Goal: Task Accomplishment & Management: Manage account settings

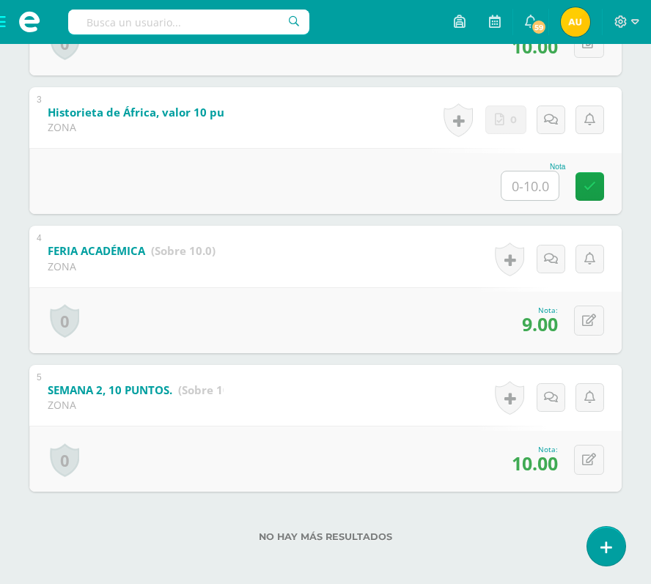
click at [3, 33] on span at bounding box center [29, 22] width 59 height 44
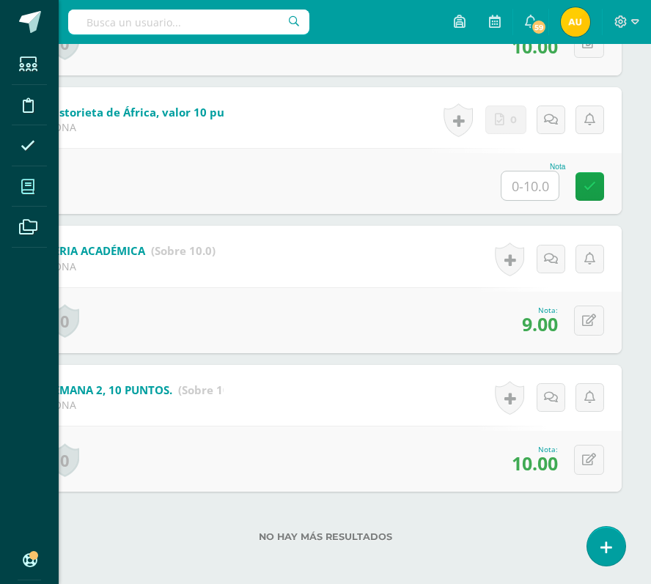
click at [34, 196] on span at bounding box center [28, 186] width 33 height 33
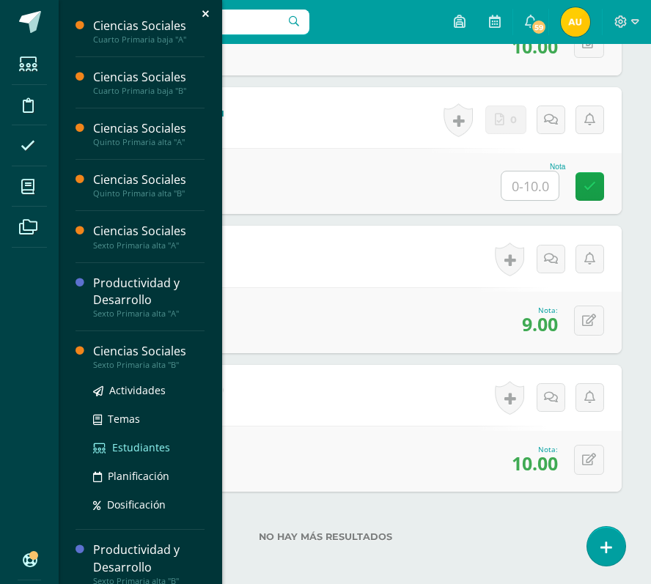
scroll to position [56, 0]
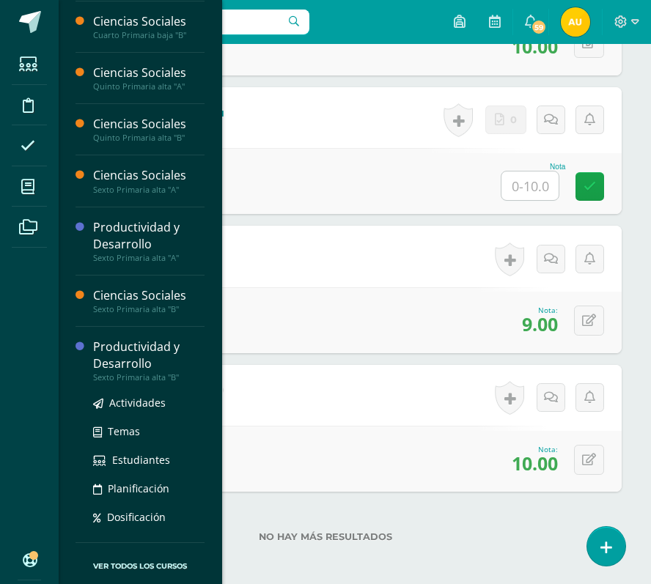
click at [125, 361] on div "Productividad y Desarrollo" at bounding box center [148, 356] width 111 height 34
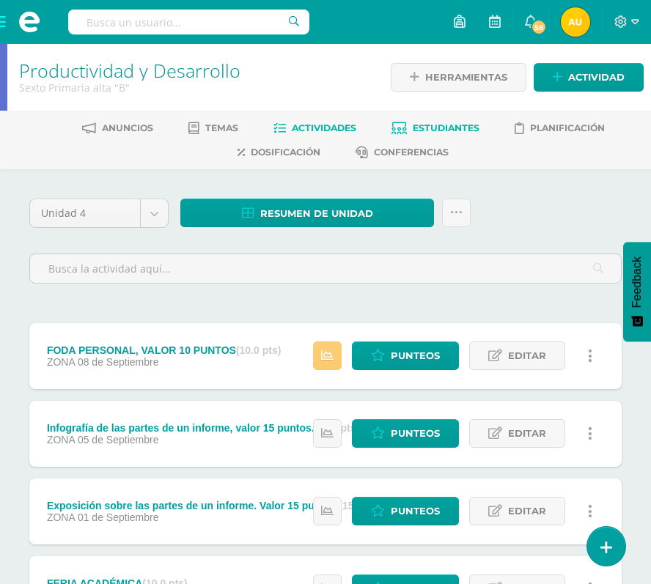
click at [437, 128] on span "Estudiantes" at bounding box center [446, 127] width 67 height 11
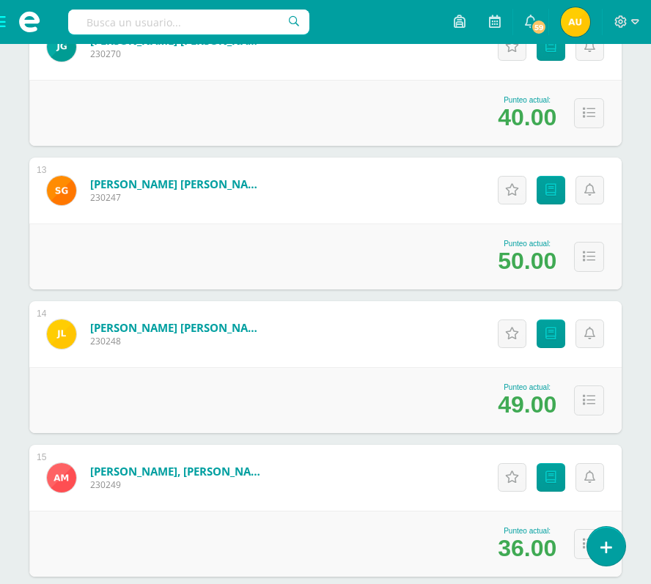
scroll to position [1912, 0]
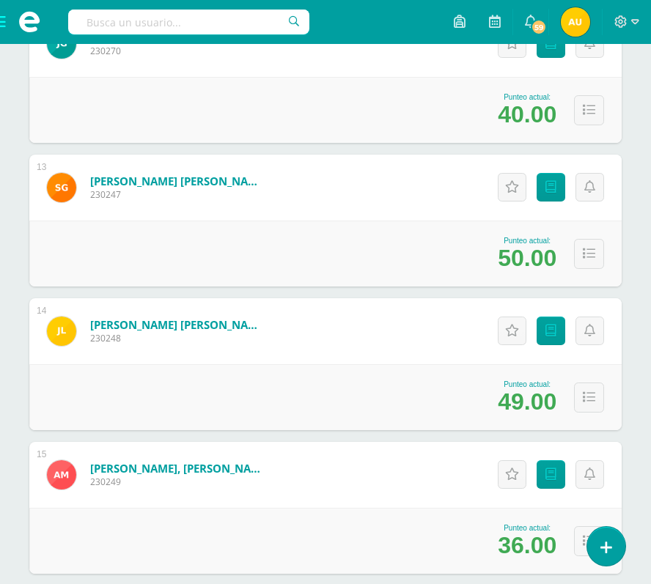
click at [1, 19] on span at bounding box center [29, 22] width 59 height 44
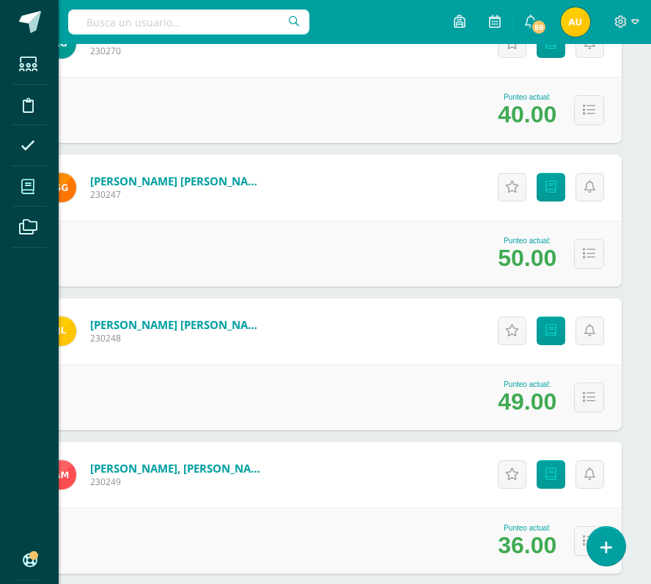
click at [32, 185] on icon at bounding box center [27, 187] width 13 height 15
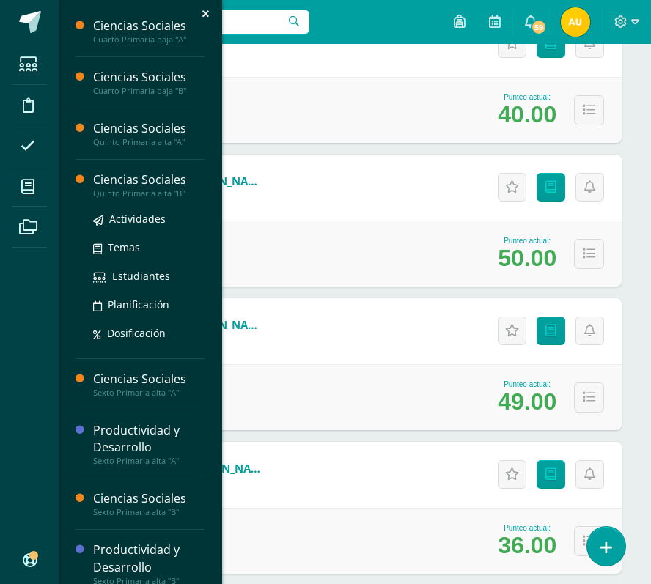
click at [144, 186] on div "Ciencias Sociales" at bounding box center [148, 179] width 111 height 17
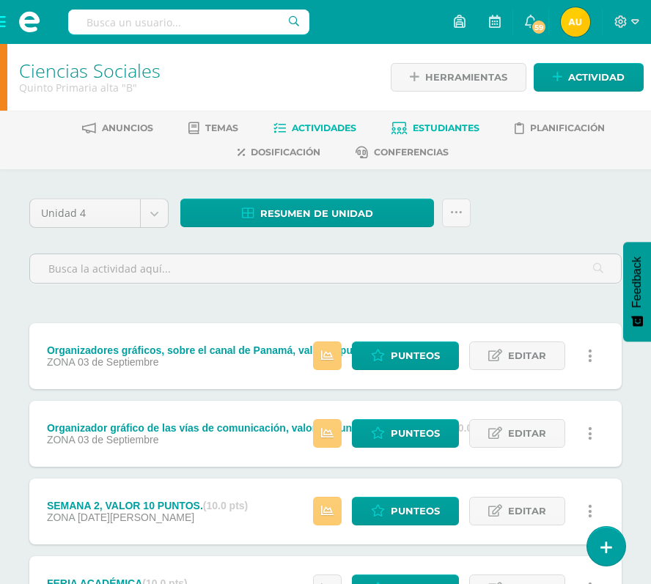
click at [435, 130] on span "Estudiantes" at bounding box center [446, 127] width 67 height 11
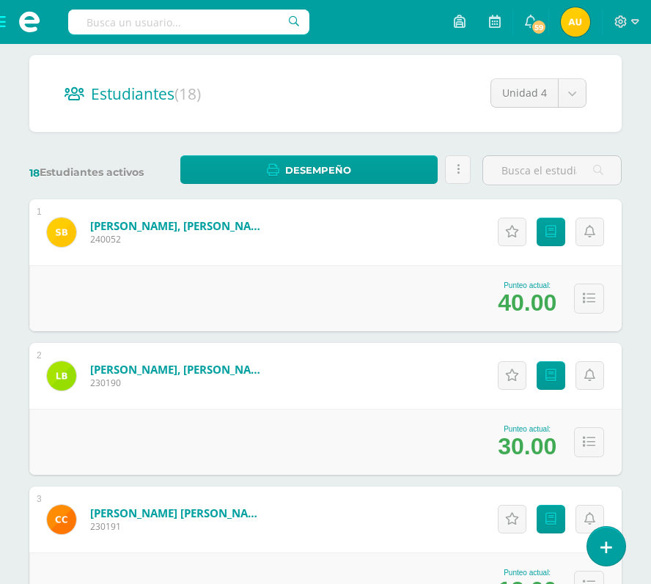
scroll to position [144, 0]
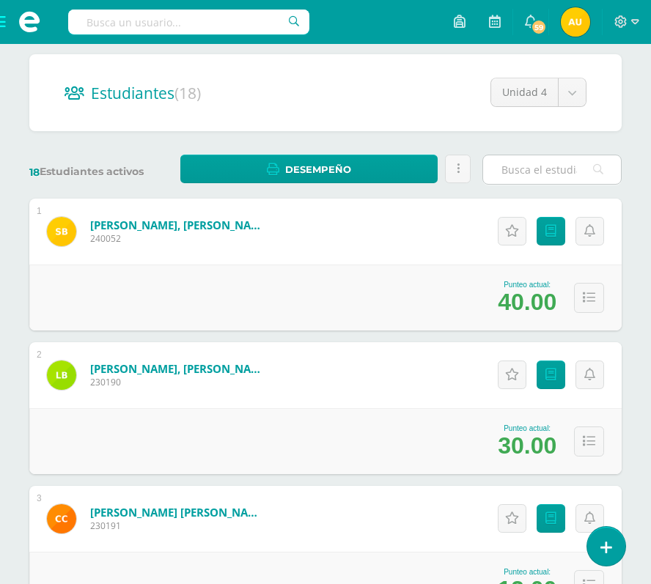
click at [535, 170] on input "text" at bounding box center [552, 169] width 138 height 29
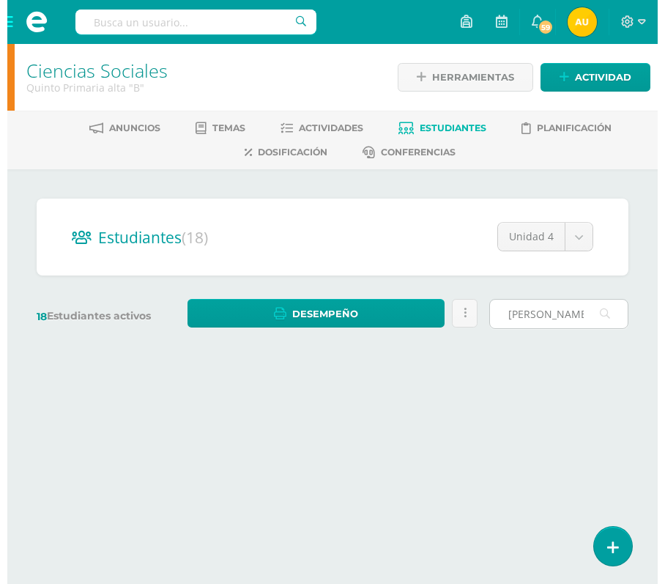
scroll to position [0, 0]
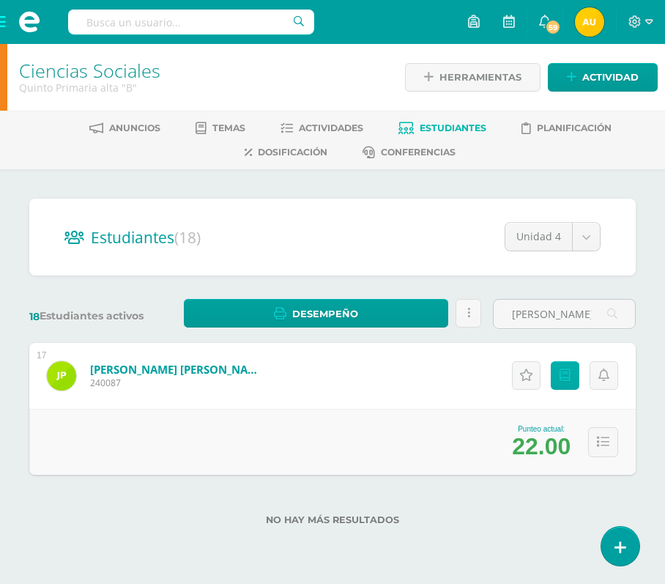
type input "[PERSON_NAME]"
click at [566, 380] on icon at bounding box center [565, 375] width 11 height 12
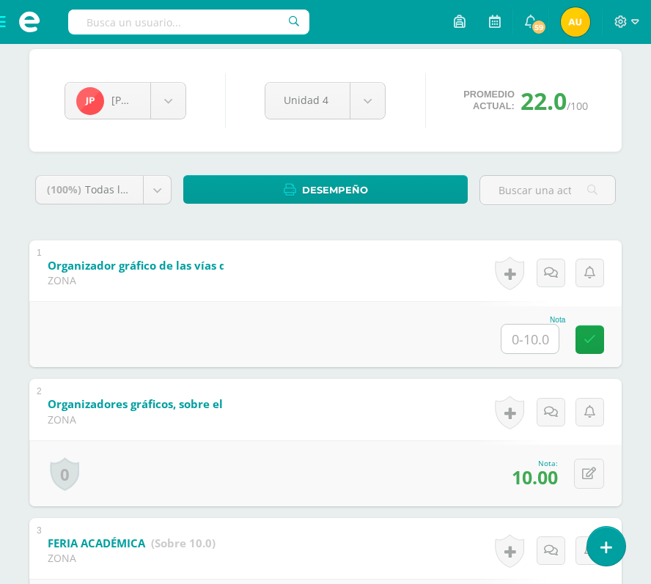
scroll to position [443, 0]
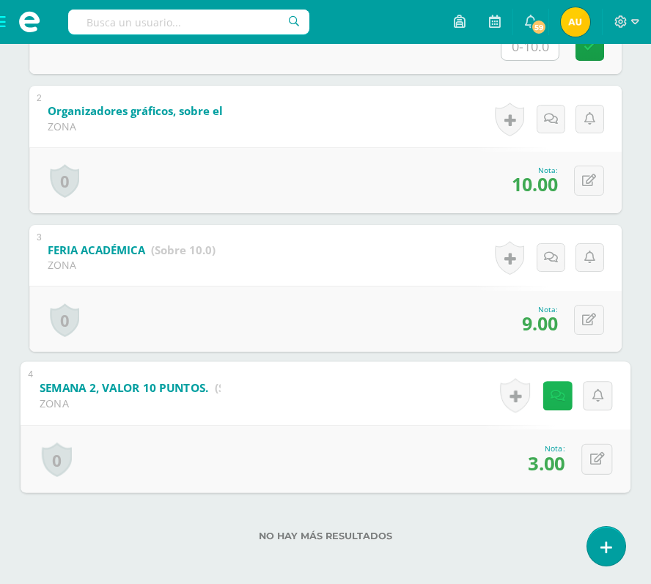
click at [555, 399] on link at bounding box center [557, 395] width 29 height 29
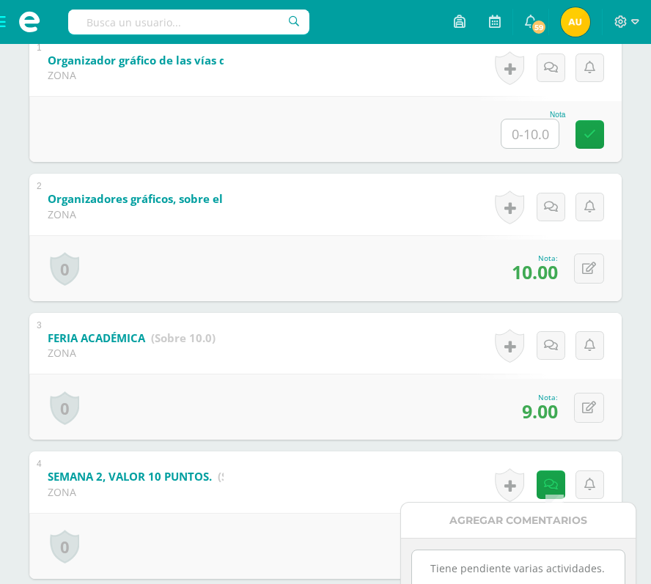
scroll to position [353, 0]
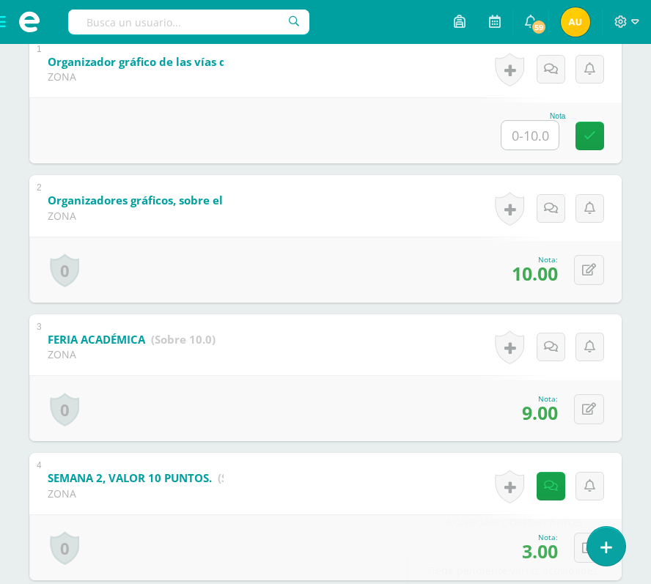
click at [621, 459] on div "Javier Pérez Santiago Barrientos Luis Blandon Cristian Carrera Henry Cisneros C…" at bounding box center [325, 246] width 604 height 803
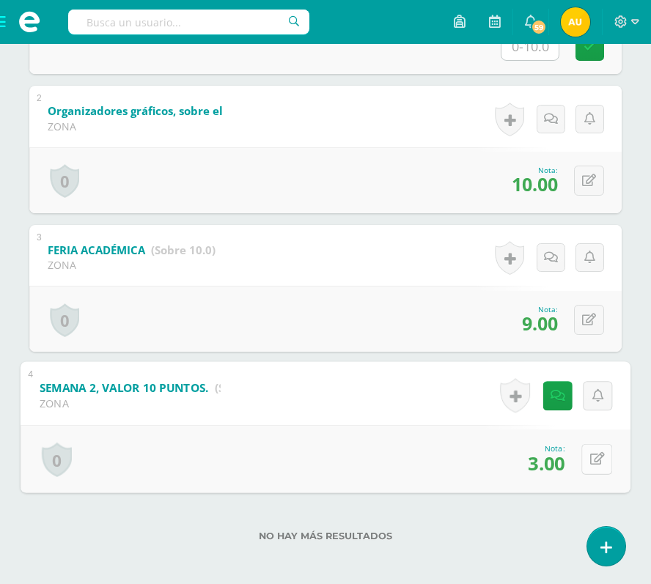
click at [585, 455] on button at bounding box center [596, 459] width 31 height 31
type input "5"
click at [551, 463] on icon at bounding box center [557, 464] width 13 height 12
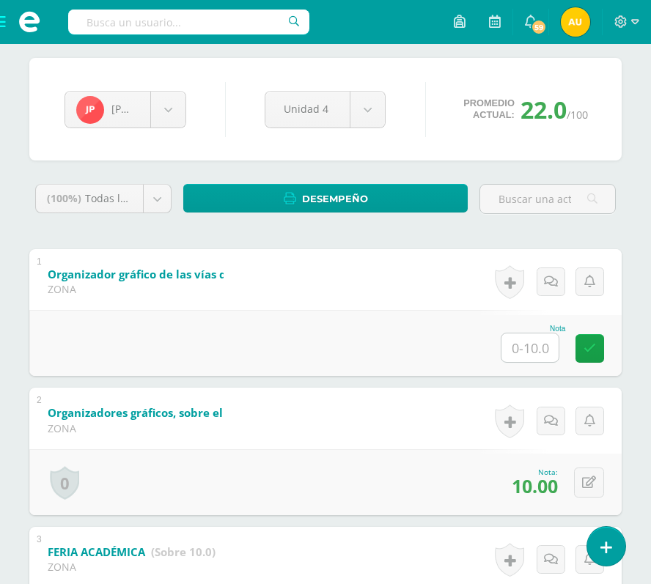
scroll to position [139, 0]
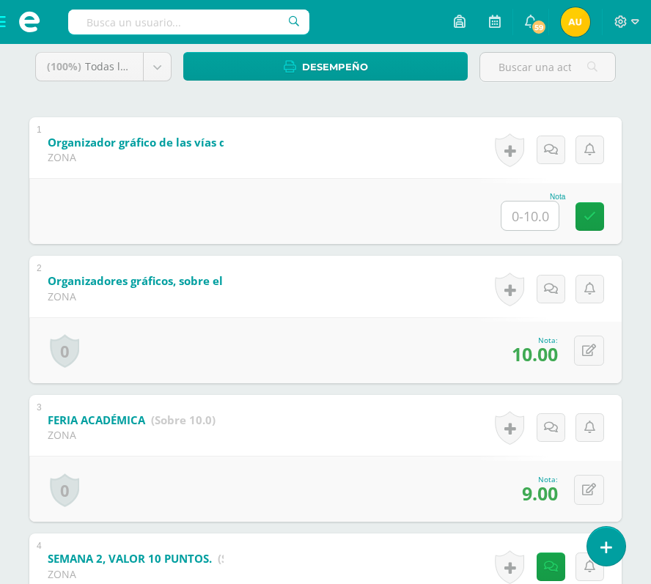
scroll to position [170, 0]
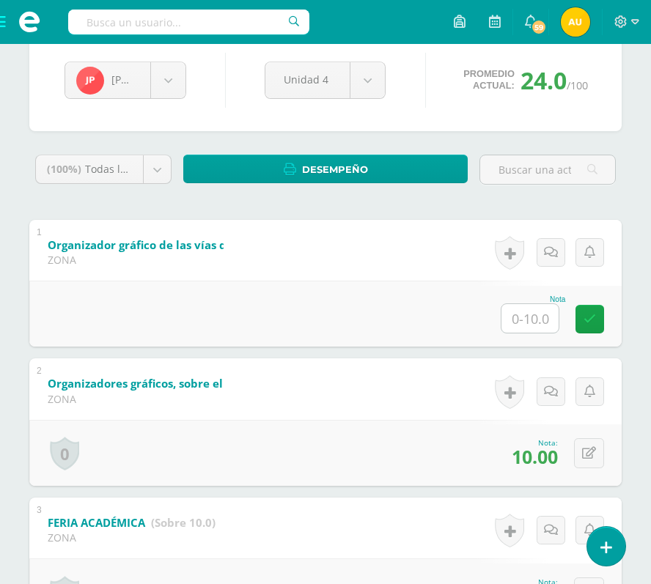
click at [0, 23] on span at bounding box center [29, 22] width 59 height 44
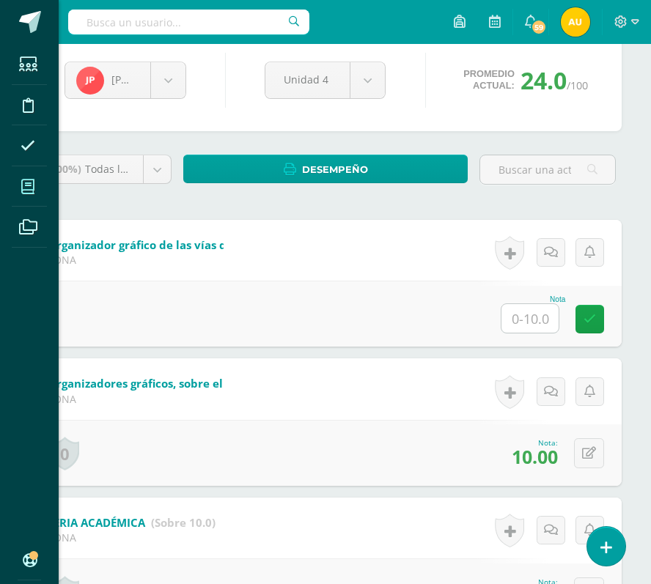
click at [37, 183] on span at bounding box center [28, 186] width 33 height 33
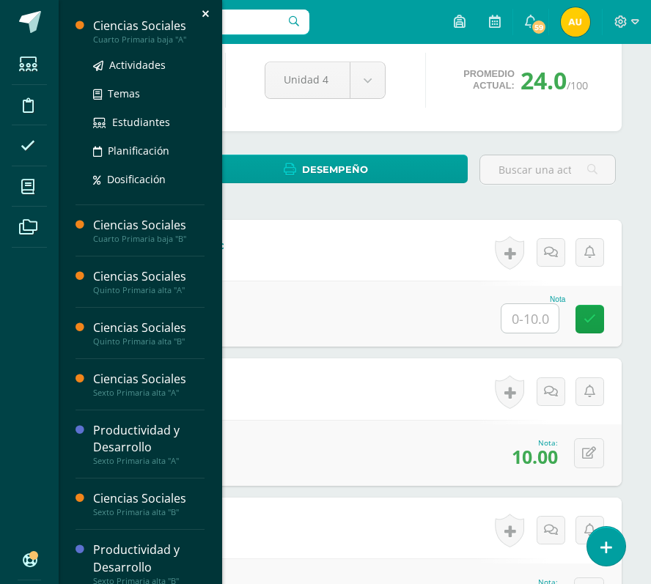
click at [141, 32] on div "Ciencias Sociales" at bounding box center [148, 26] width 111 height 17
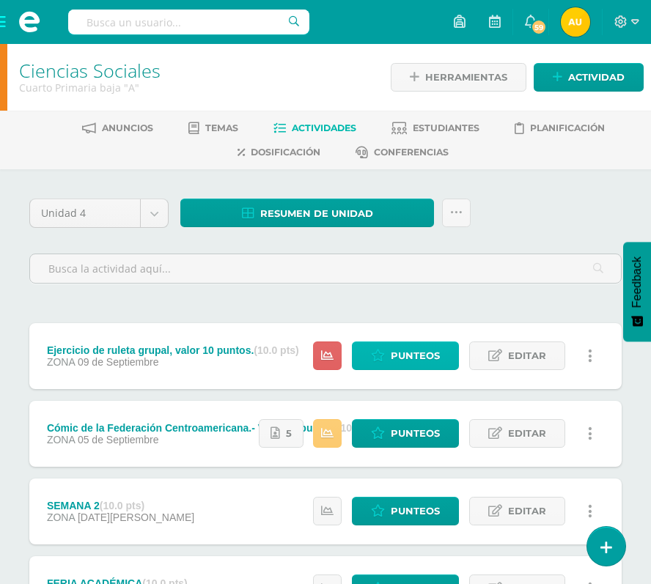
click at [440, 350] on span "Punteos" at bounding box center [415, 355] width 49 height 27
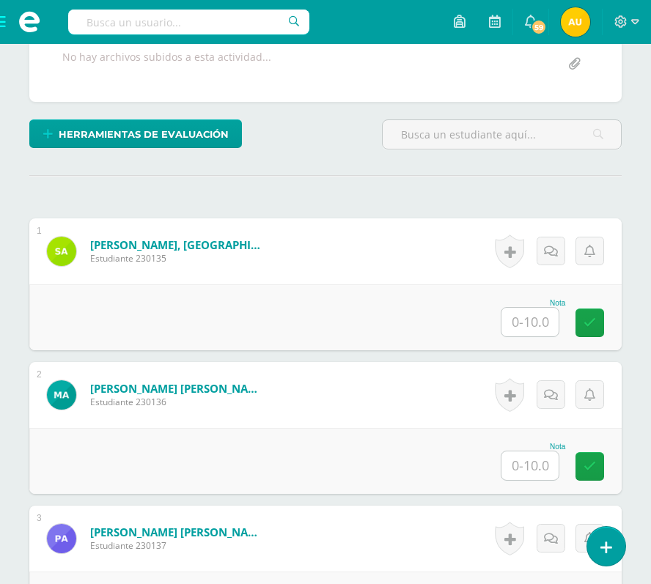
scroll to position [344, 0]
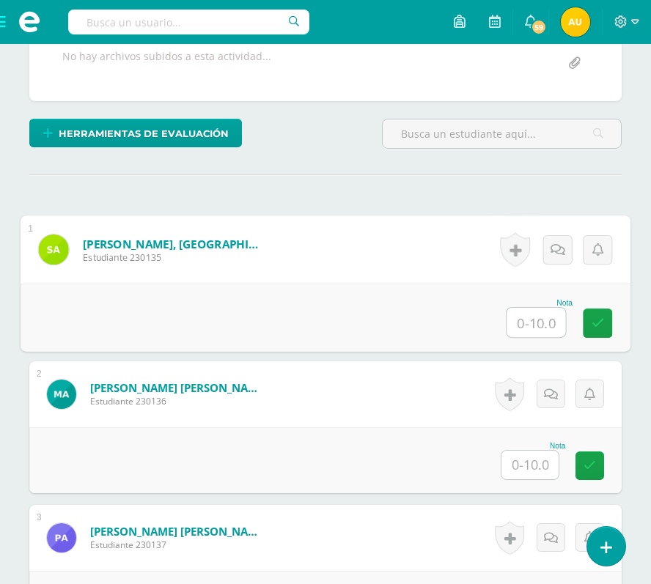
click at [529, 324] on input "text" at bounding box center [535, 322] width 59 height 29
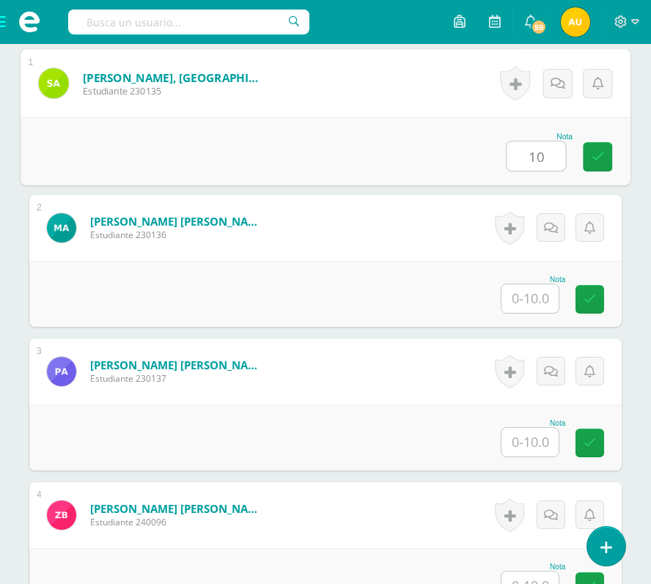
scroll to position [511, 0]
type input "10"
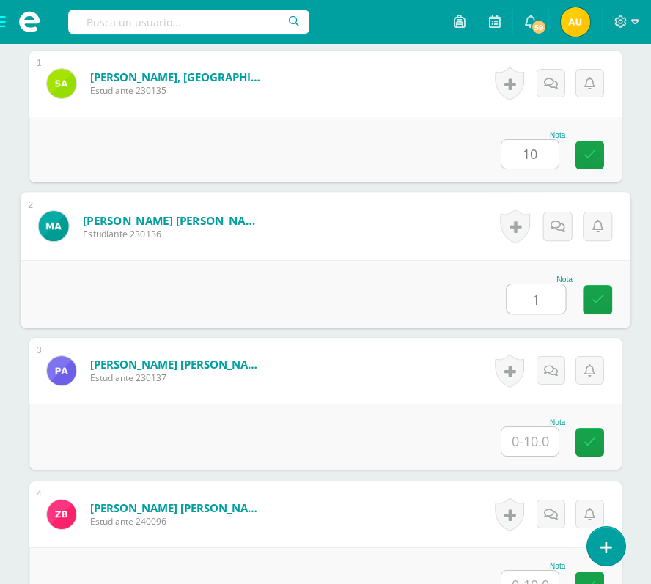
click at [528, 294] on input "1" at bounding box center [535, 298] width 59 height 29
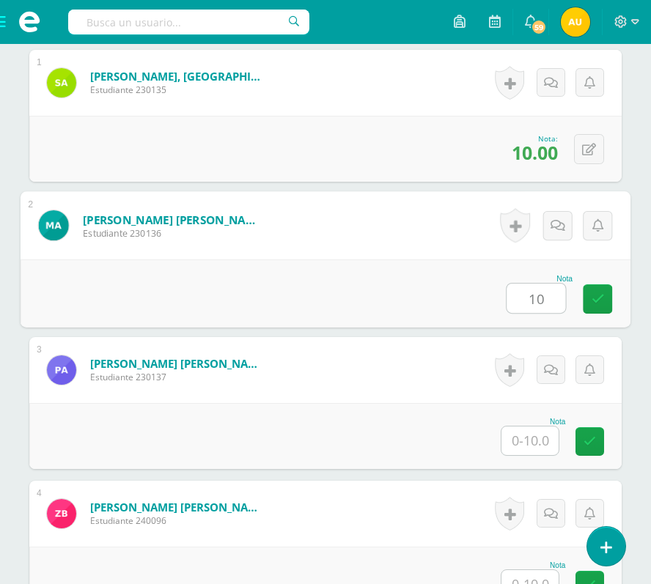
type input "10"
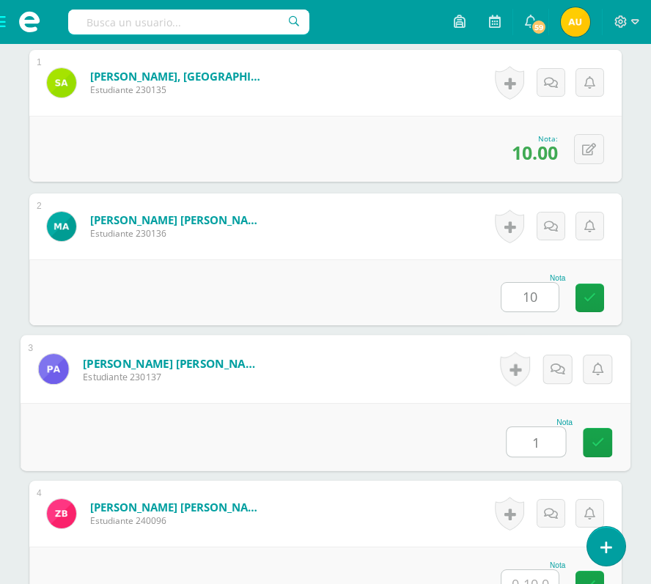
click at [531, 440] on input "1" at bounding box center [535, 441] width 59 height 29
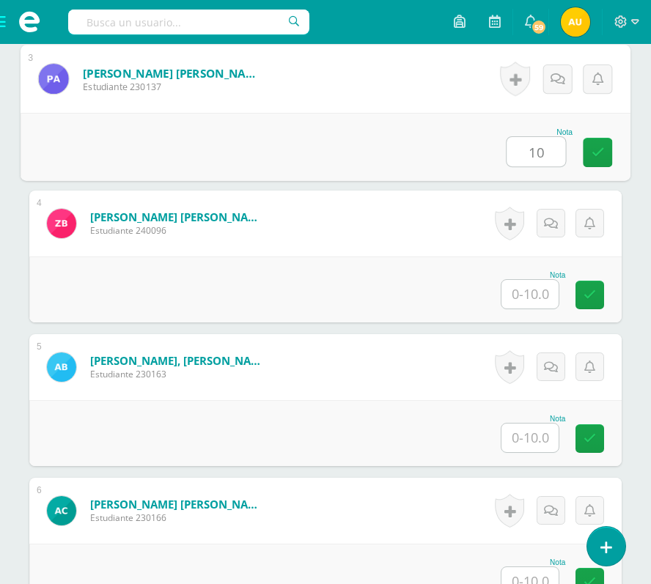
scroll to position [803, 0]
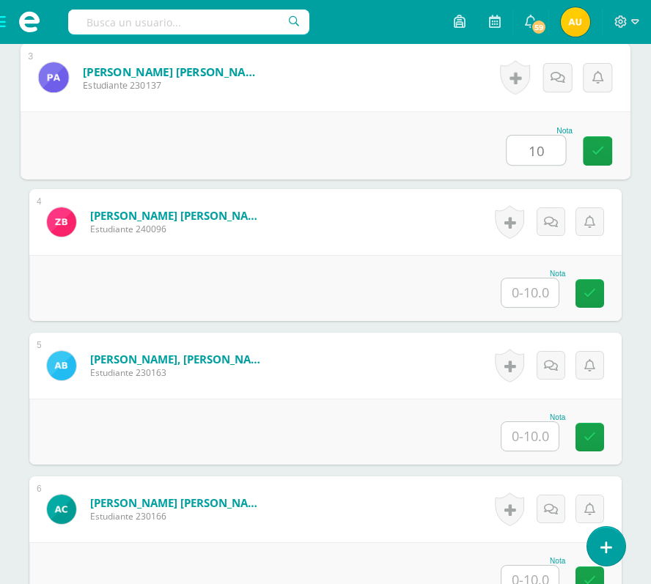
type input "10"
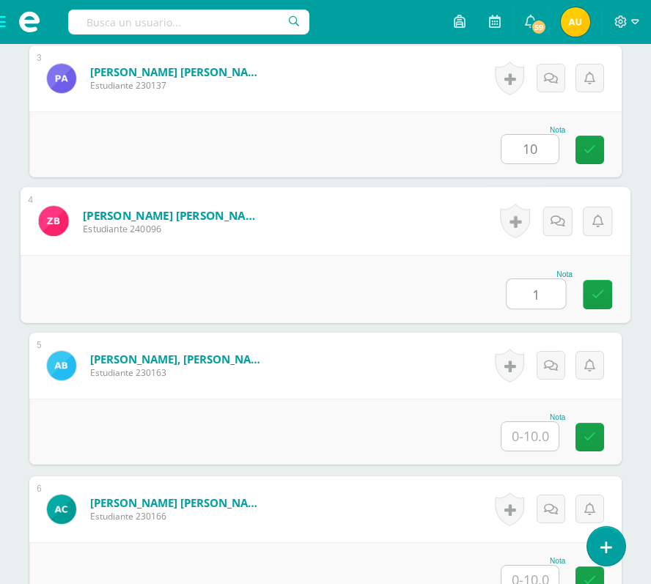
click at [540, 295] on input "1" at bounding box center [535, 293] width 59 height 29
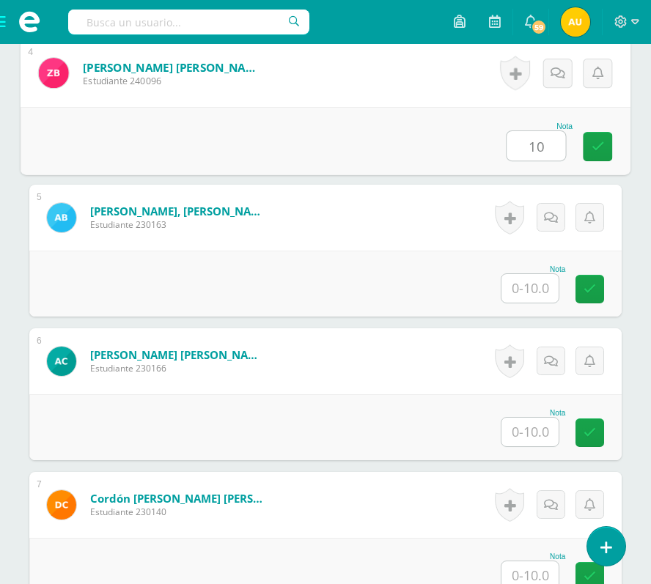
type input "10"
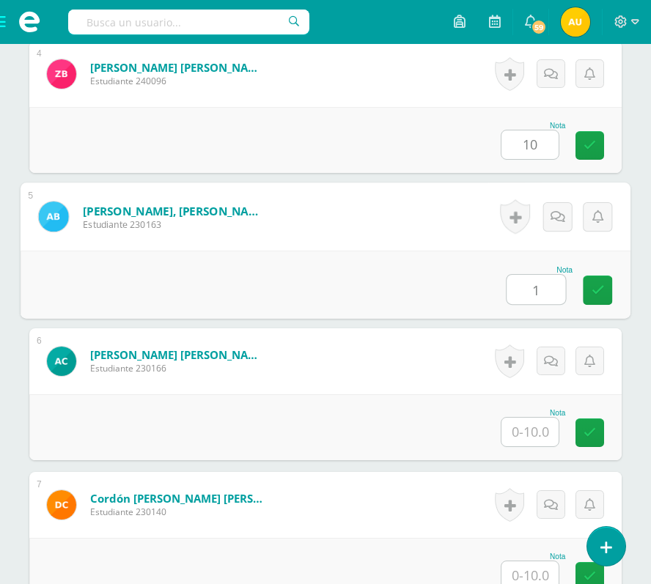
click at [540, 295] on input "1" at bounding box center [535, 289] width 59 height 29
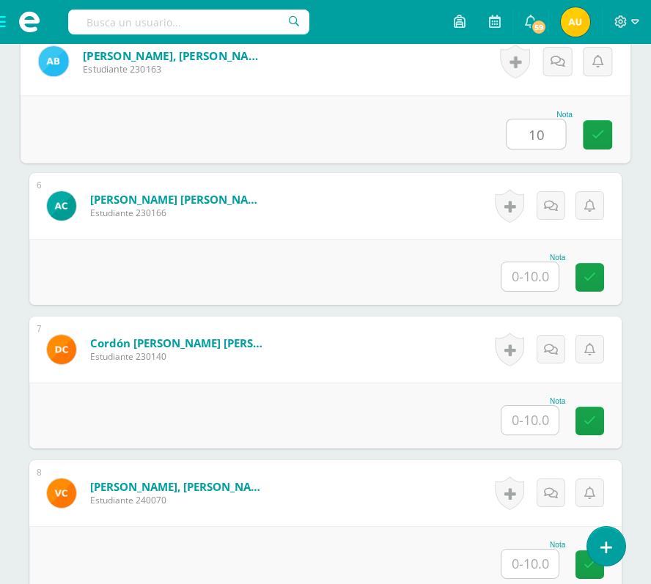
scroll to position [1108, 0]
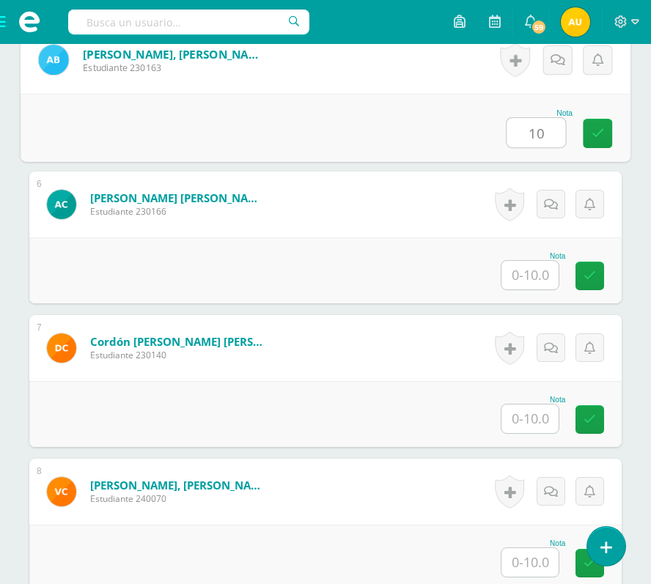
type input "10"
click at [531, 268] on input "1" at bounding box center [529, 275] width 57 height 29
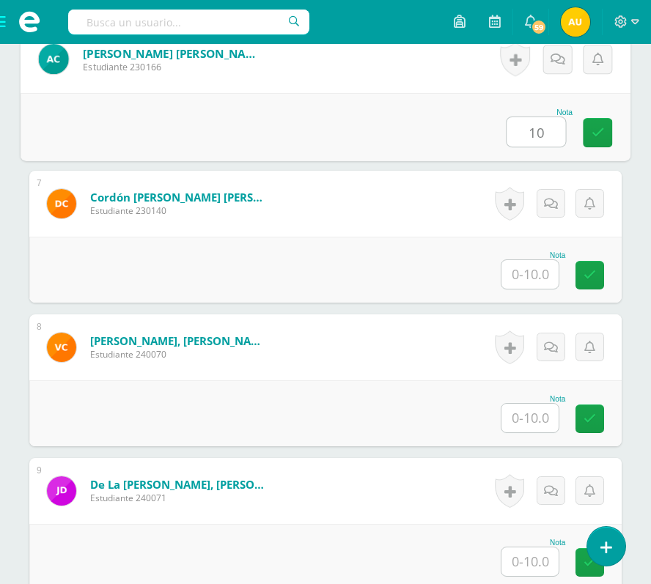
scroll to position [1253, 0]
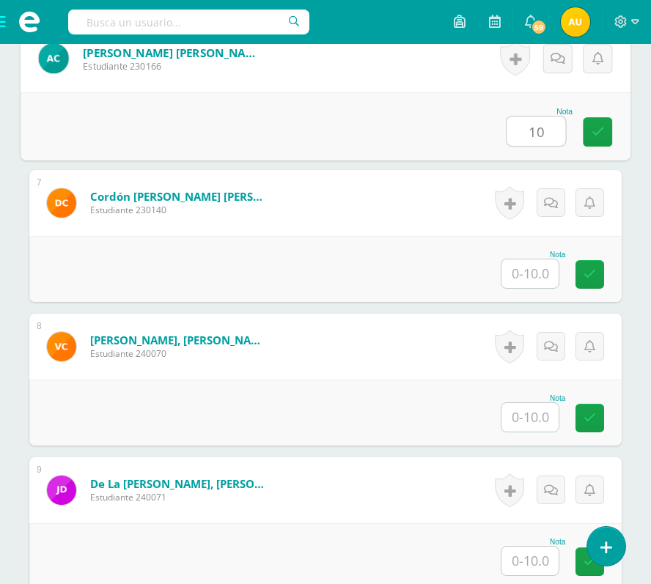
type input "10"
click at [531, 268] on input "1" at bounding box center [529, 273] width 57 height 29
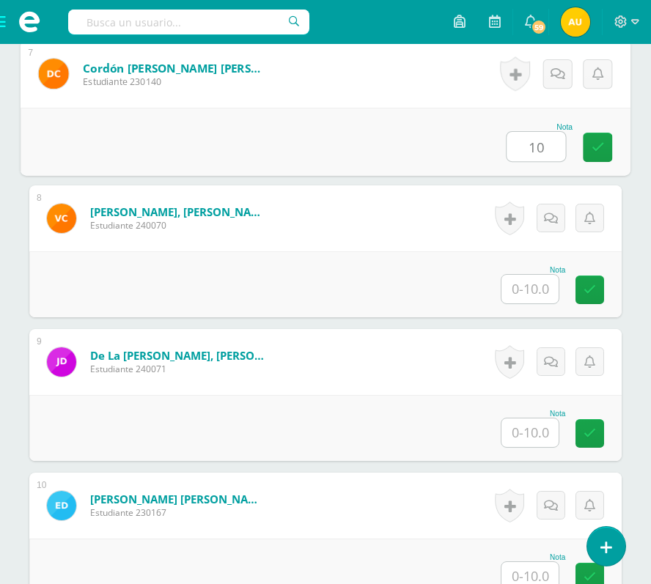
scroll to position [1390, 0]
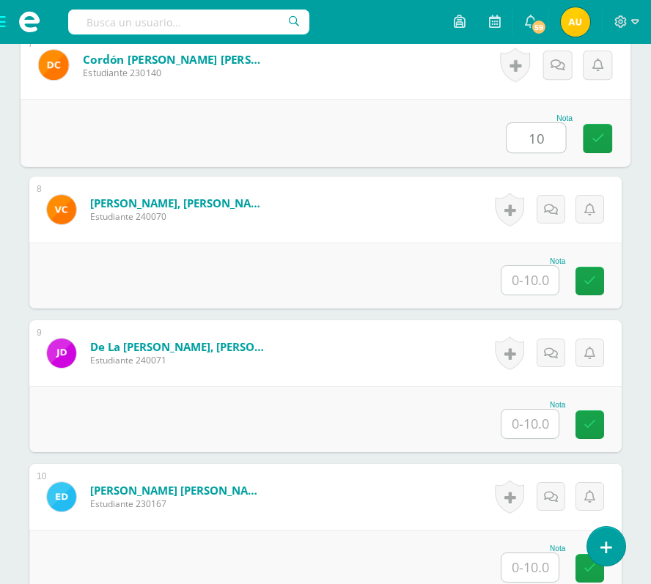
type input "10"
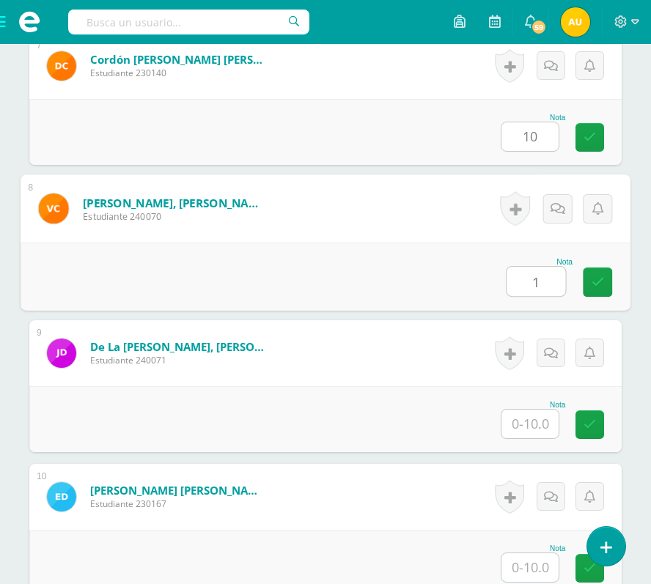
click at [531, 268] on input "1" at bounding box center [535, 281] width 59 height 29
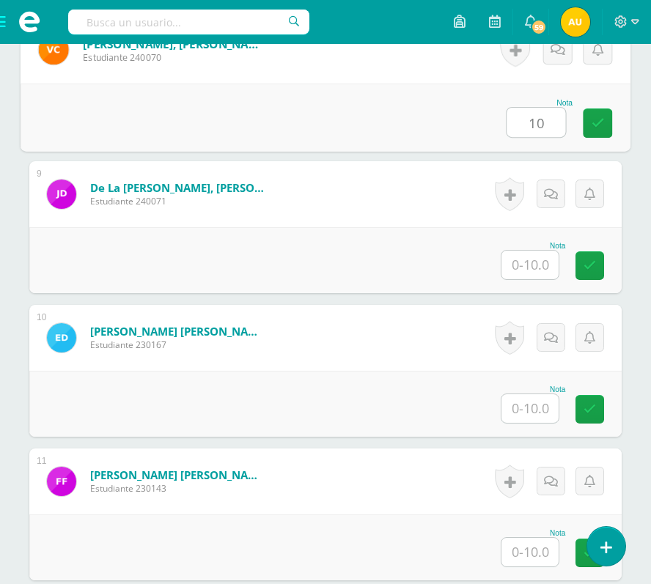
scroll to position [1560, 0]
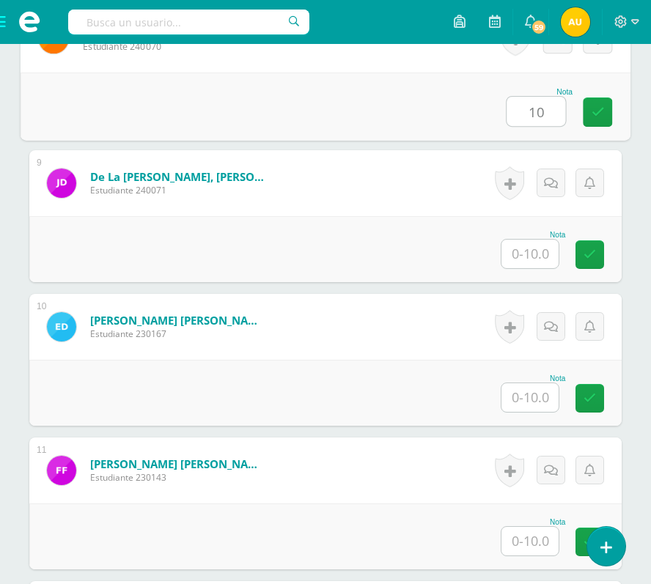
type input "10"
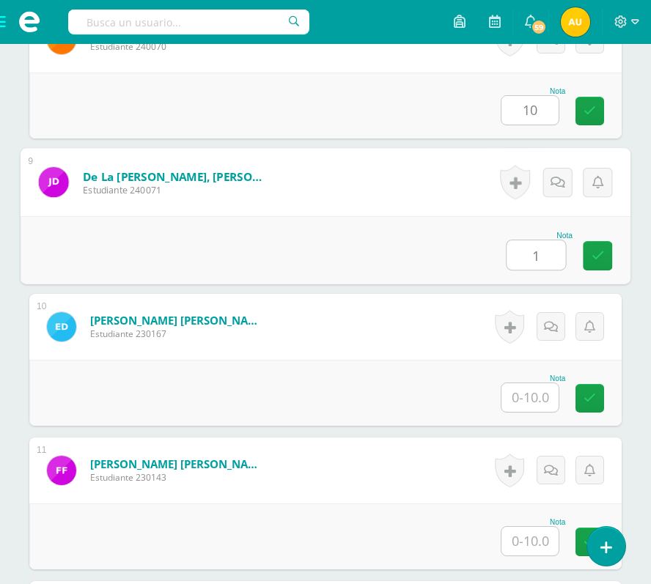
click at [531, 265] on input "1" at bounding box center [535, 254] width 59 height 29
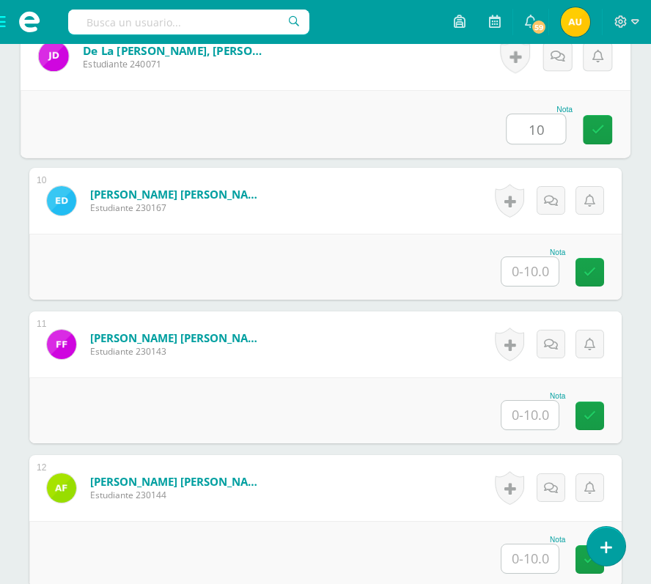
scroll to position [1687, 0]
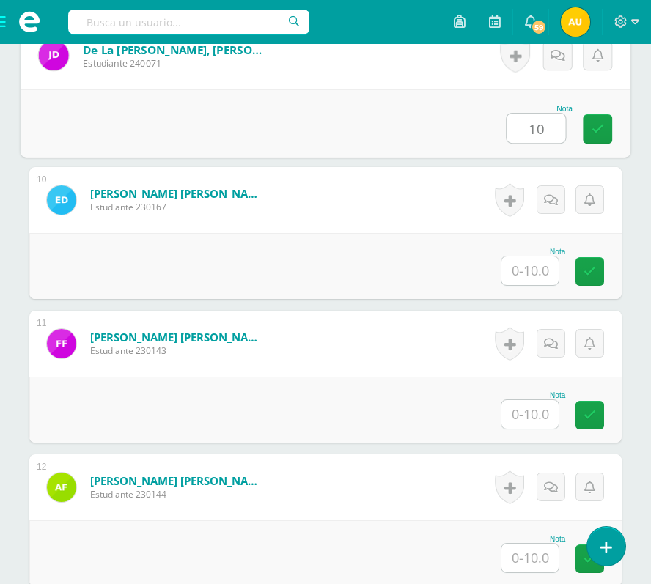
type input "10"
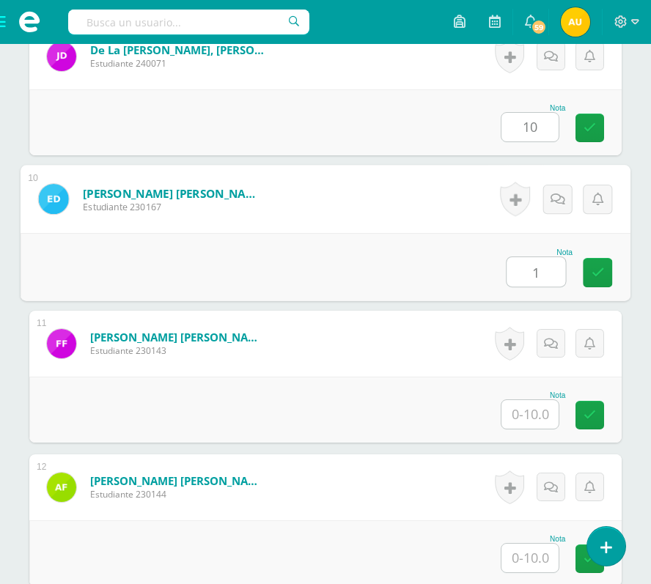
click at [531, 265] on input "1" at bounding box center [535, 271] width 59 height 29
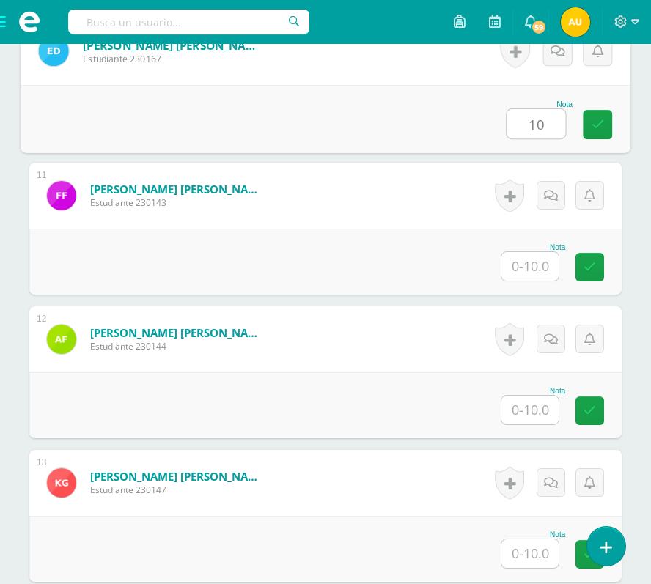
scroll to position [1836, 0]
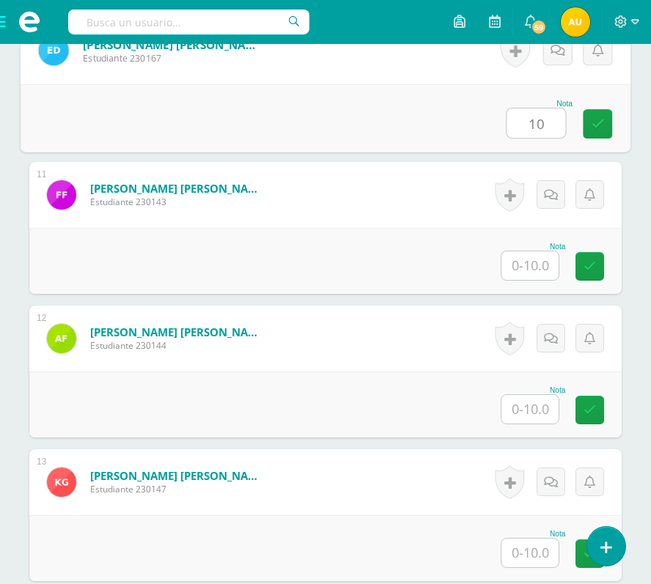
type input "10"
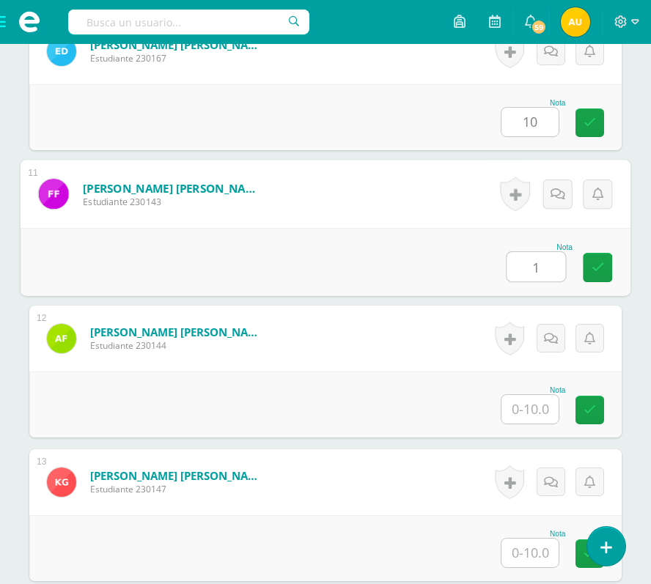
click at [531, 265] on input "1" at bounding box center [535, 266] width 59 height 29
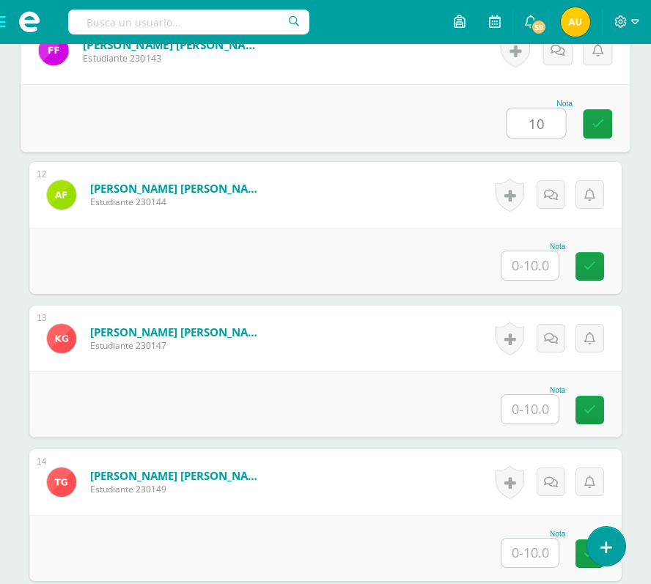
scroll to position [1980, 0]
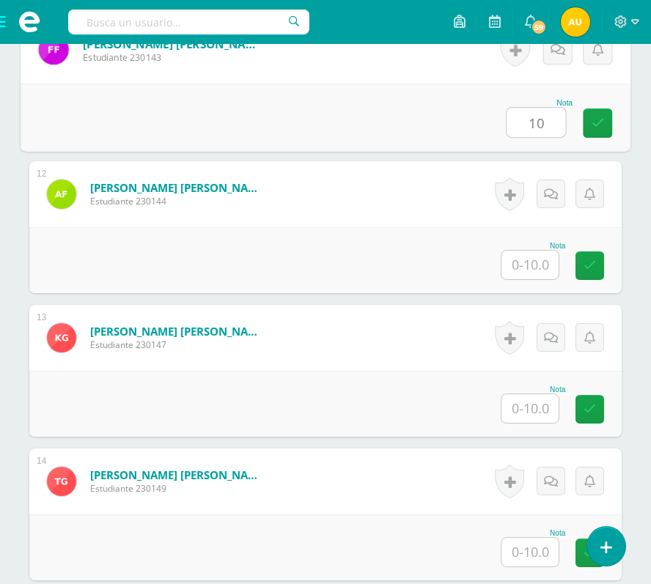
type input "10"
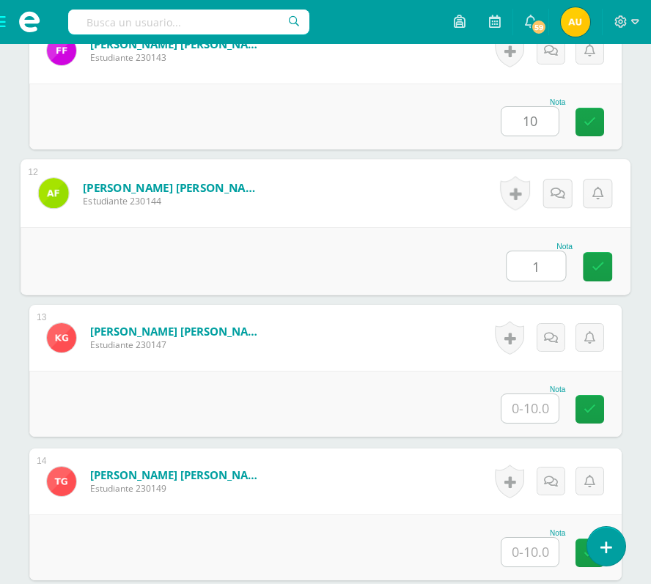
click at [531, 265] on input "1" at bounding box center [535, 265] width 59 height 29
type input "10"
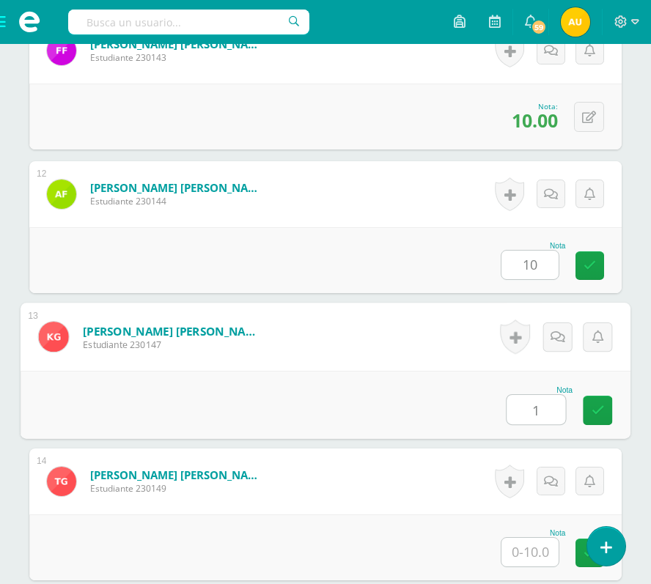
click at [531, 405] on input "1" at bounding box center [535, 409] width 59 height 29
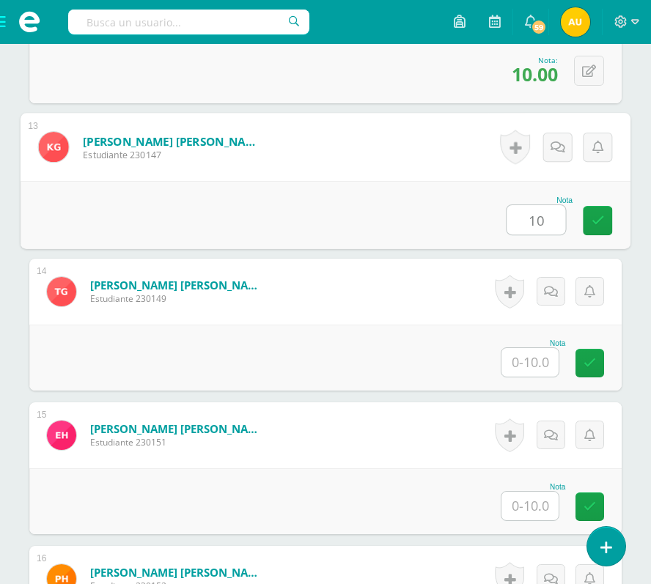
scroll to position [2171, 0]
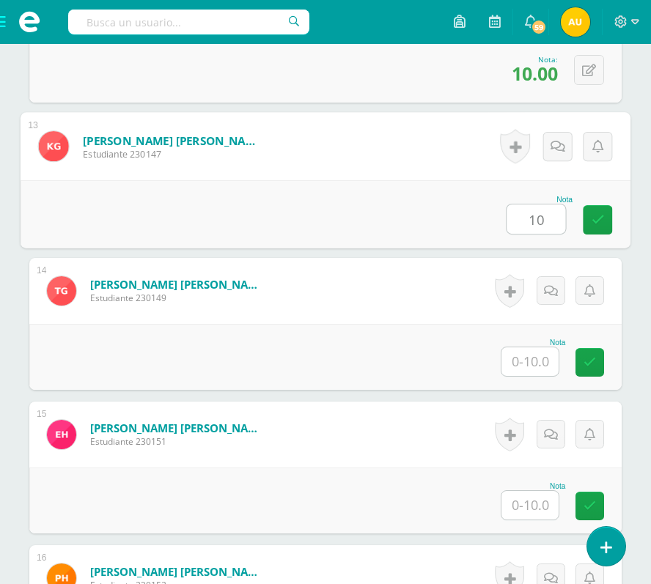
type input "10"
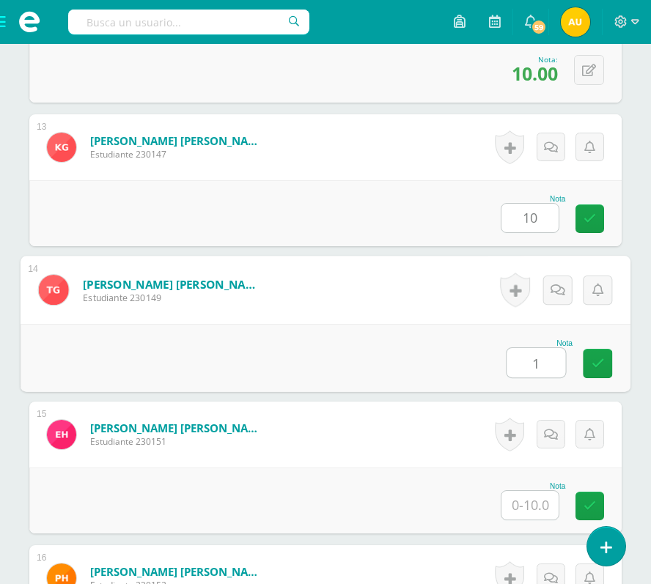
click at [538, 367] on input "1" at bounding box center [535, 362] width 59 height 29
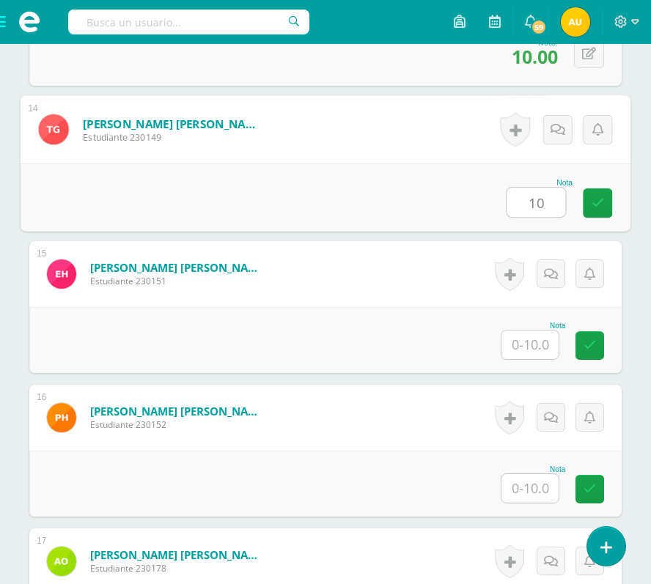
scroll to position [2333, 0]
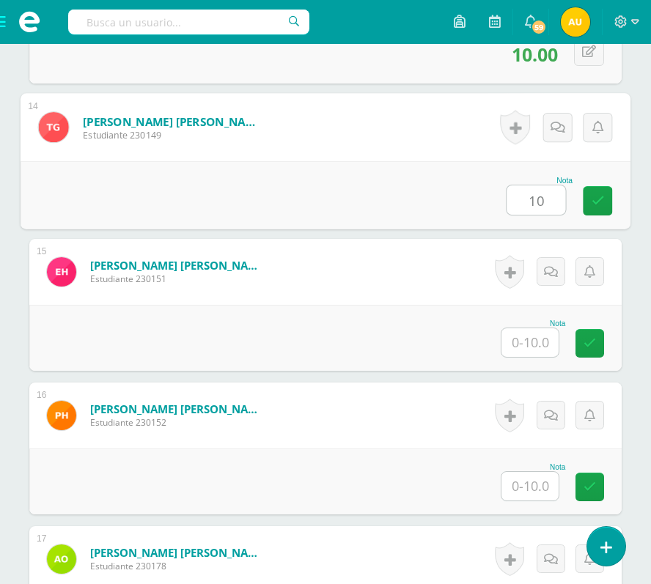
type input "10"
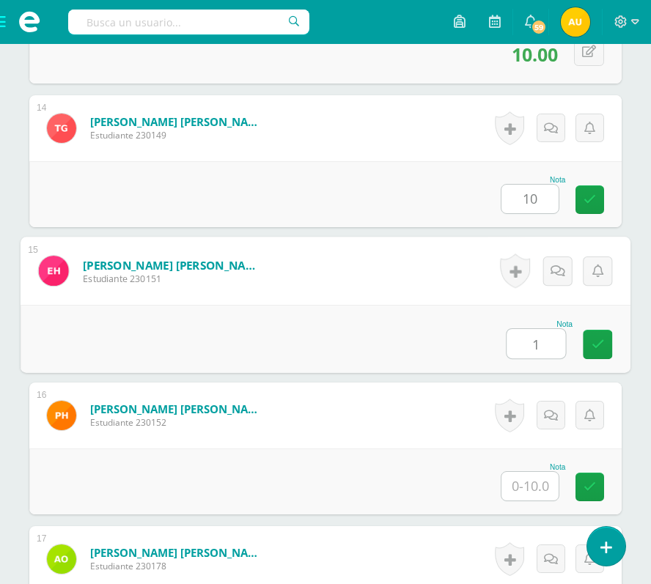
click at [537, 343] on input "1" at bounding box center [535, 343] width 59 height 29
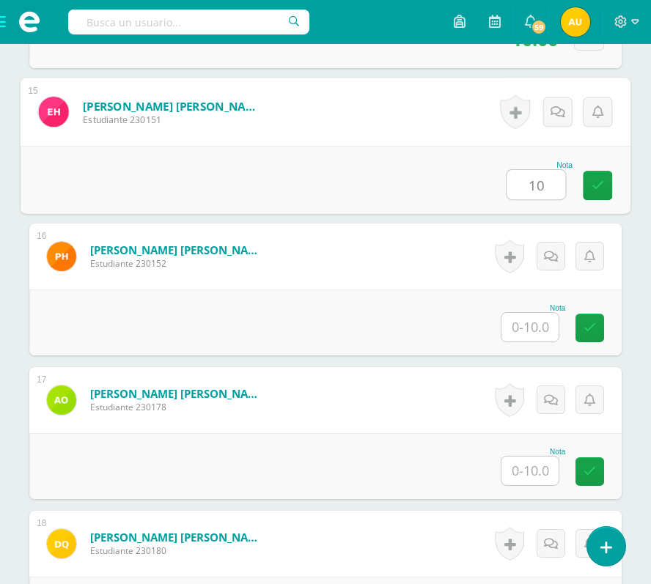
scroll to position [2493, 0]
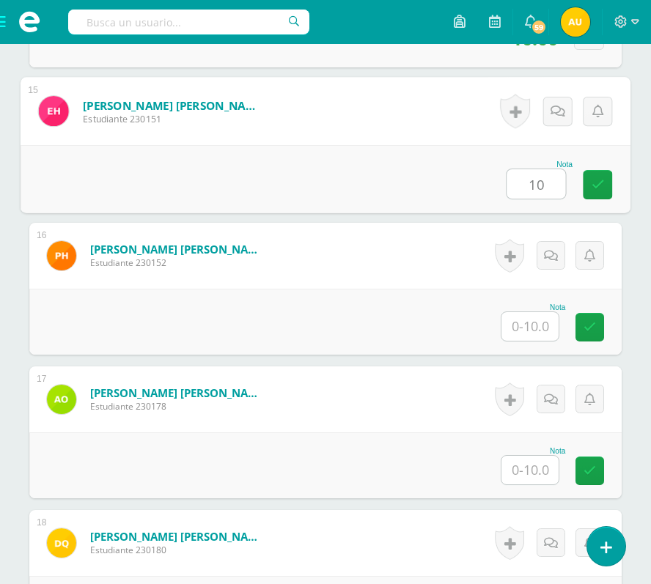
type input "10"
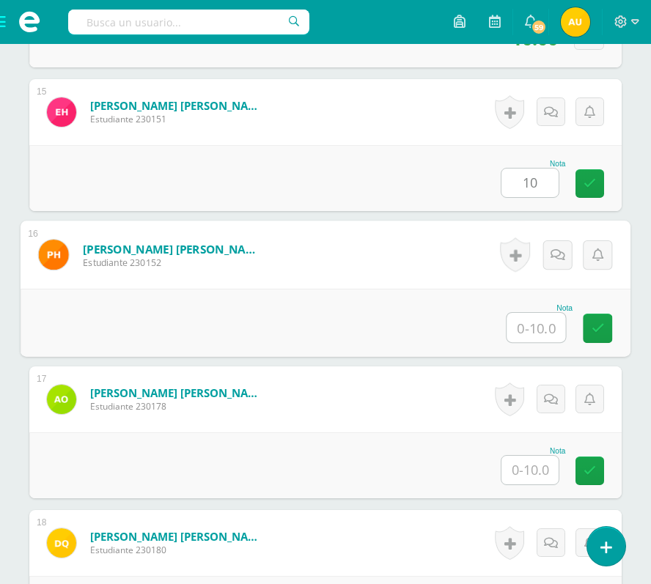
click at [536, 336] on input "text" at bounding box center [535, 327] width 59 height 29
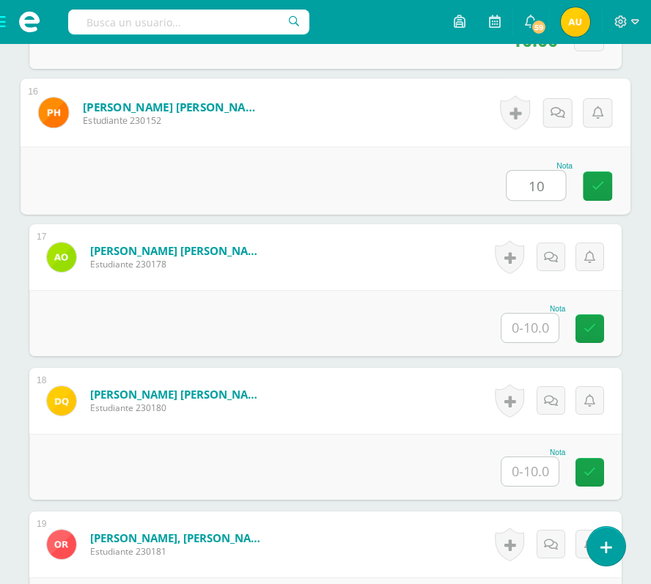
scroll to position [2636, 0]
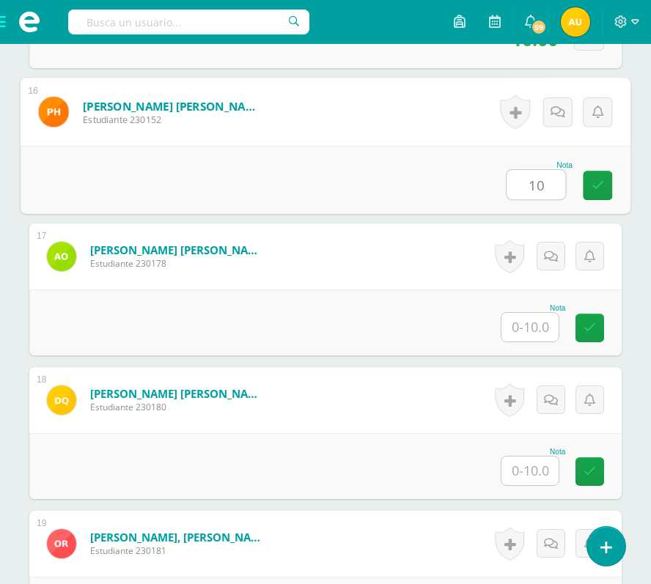
type input "10"
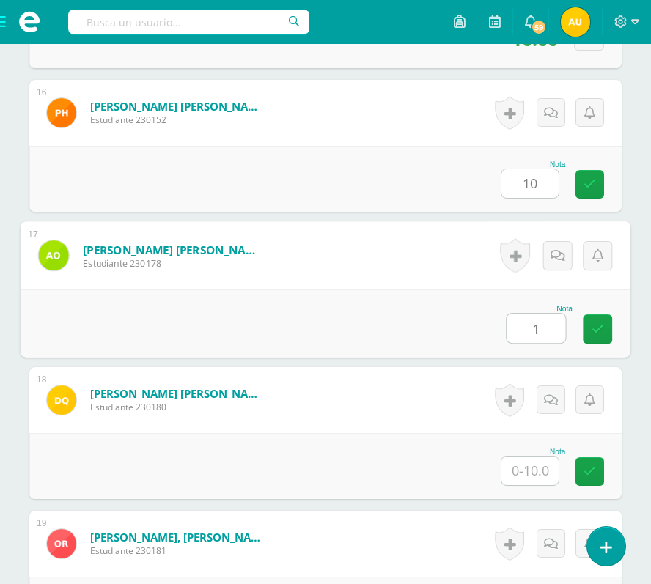
click at [535, 333] on input "1" at bounding box center [535, 328] width 59 height 29
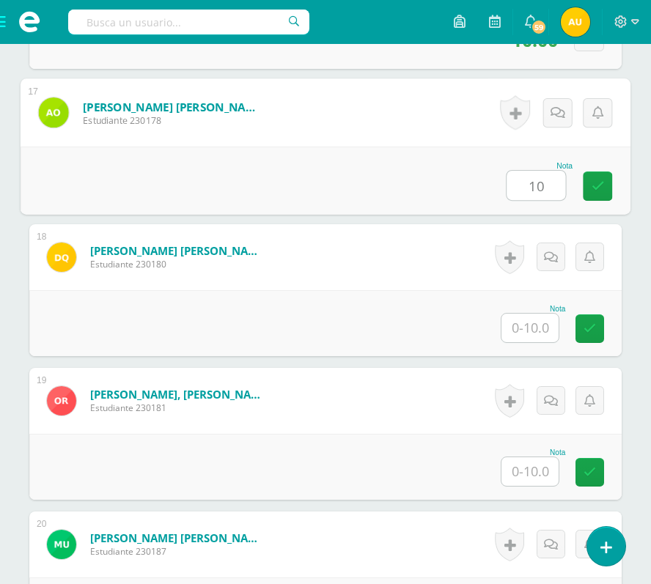
scroll to position [2780, 0]
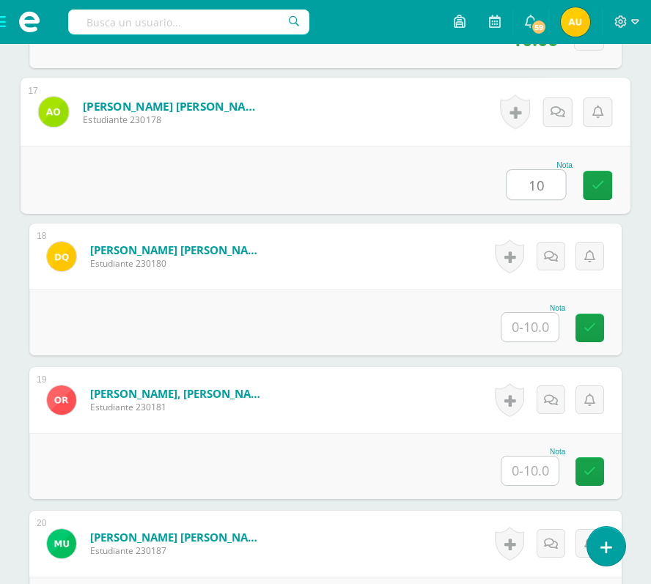
type input "10"
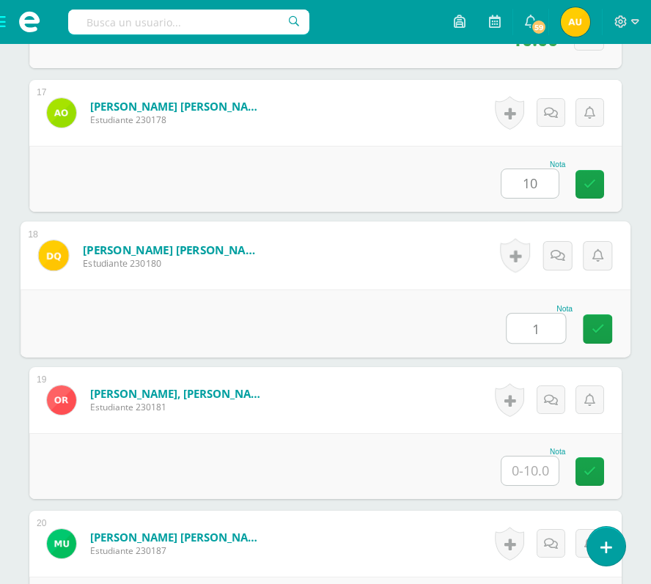
click at [535, 333] on input "1" at bounding box center [535, 328] width 59 height 29
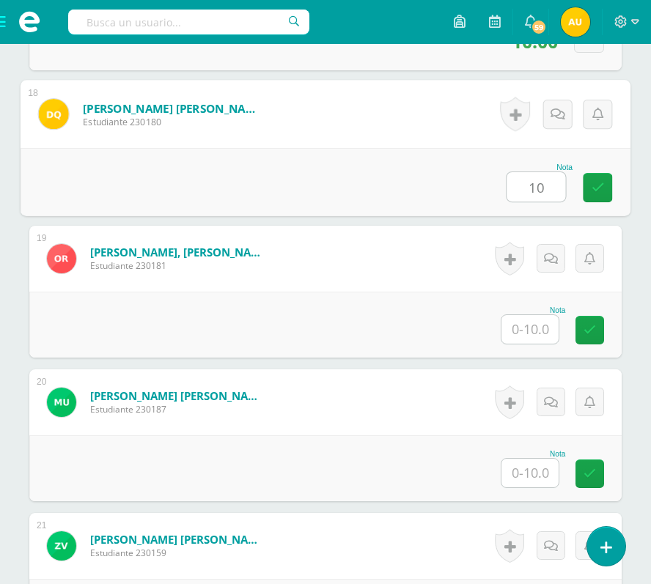
scroll to position [2922, 0]
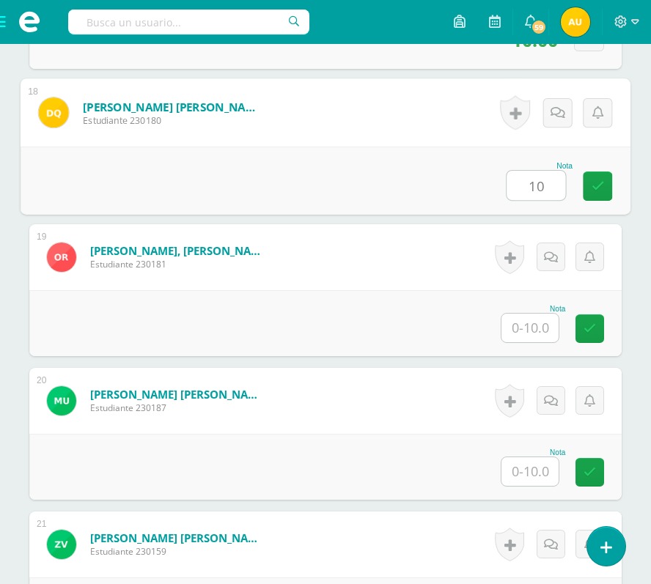
type input "10"
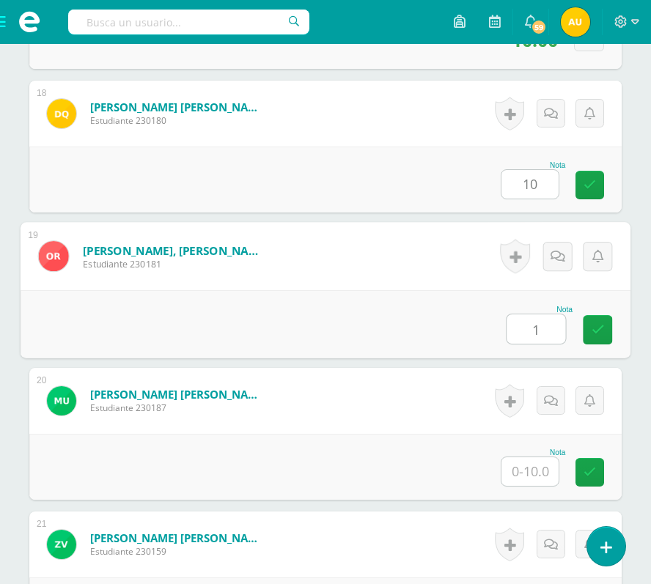
click at [535, 333] on input "1" at bounding box center [535, 328] width 59 height 29
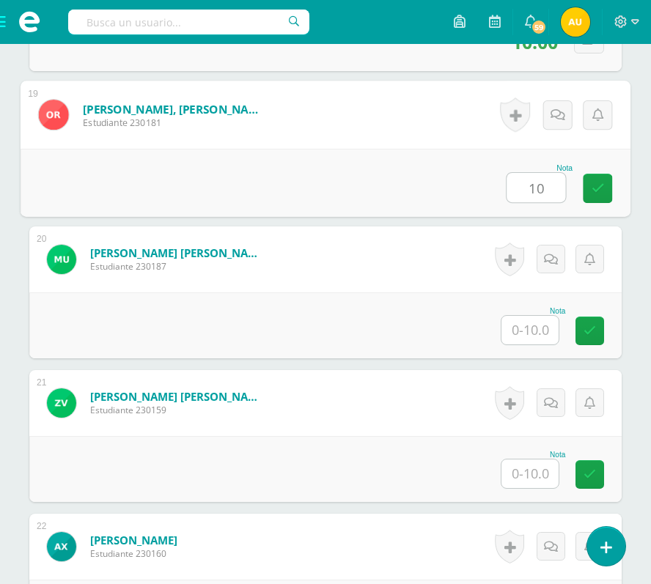
type input "10"
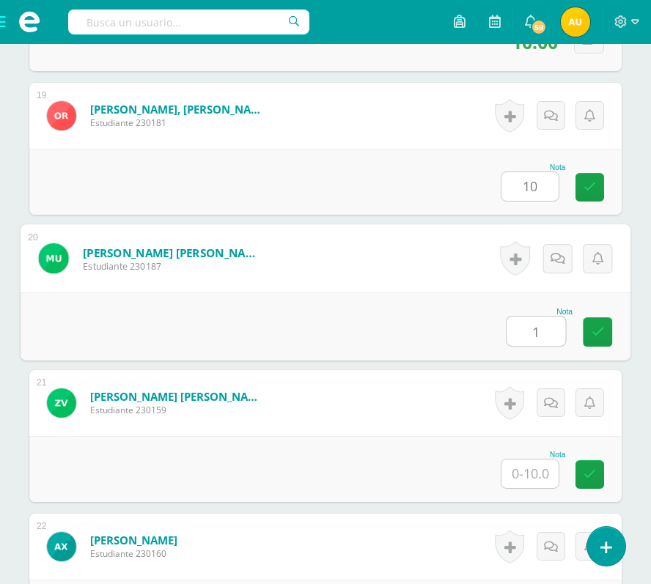
click at [535, 333] on input "1" at bounding box center [535, 331] width 59 height 29
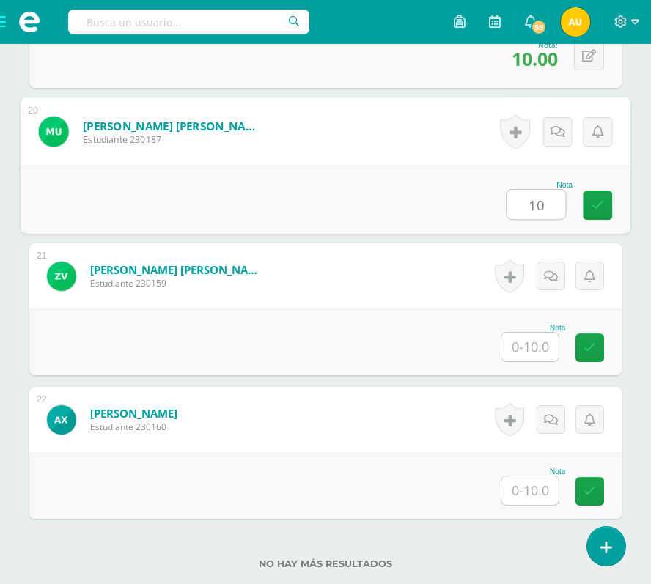
scroll to position [3202, 0]
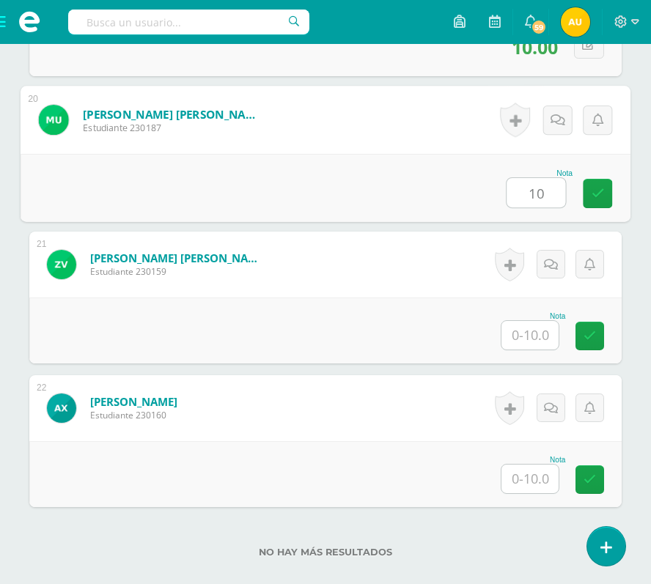
type input "10"
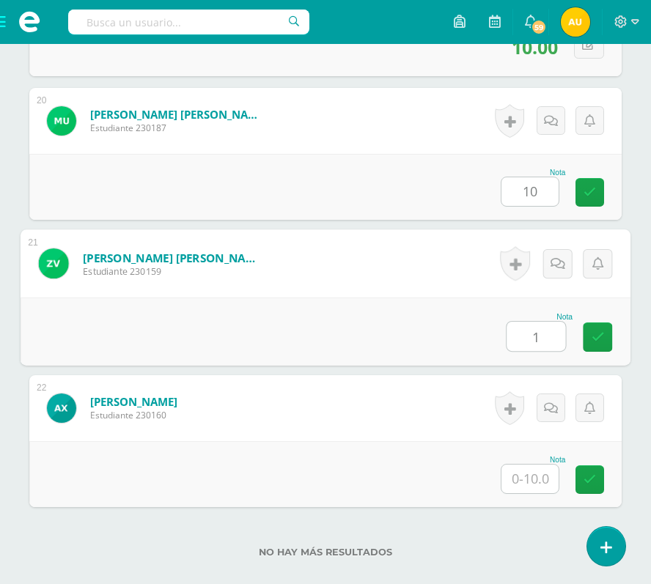
click at [535, 333] on input "1" at bounding box center [535, 336] width 59 height 29
type input "10"
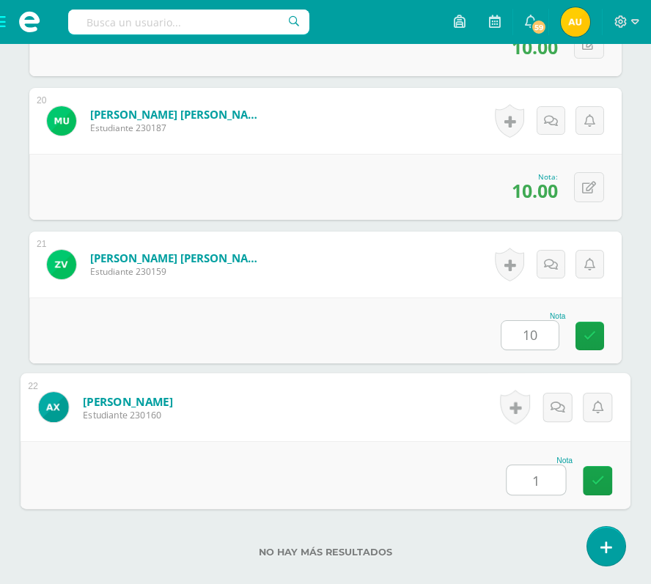
click at [537, 482] on input "1" at bounding box center [535, 479] width 59 height 29
type input "10"
click at [598, 474] on icon at bounding box center [597, 480] width 13 height 12
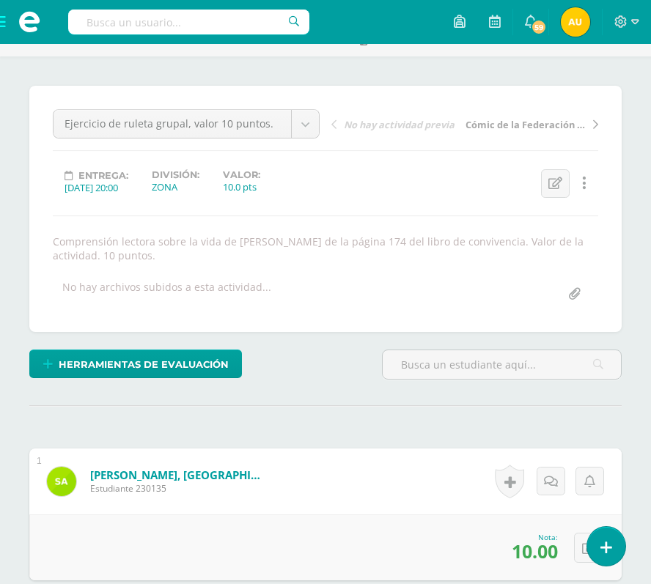
scroll to position [0, 0]
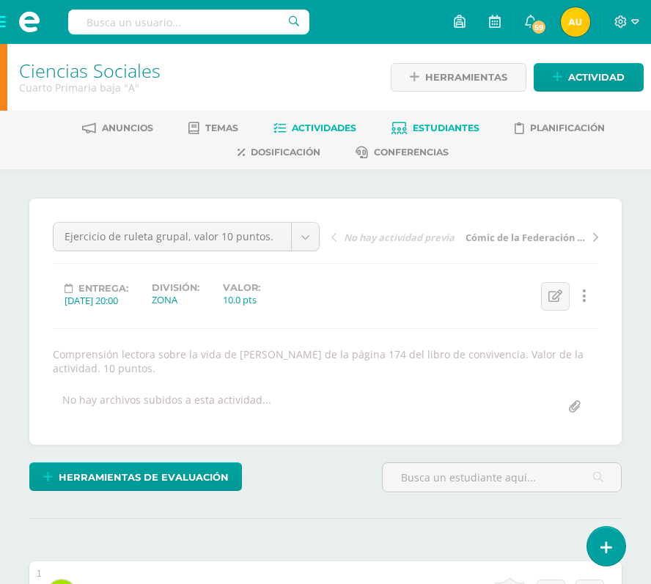
click at [455, 130] on span "Estudiantes" at bounding box center [446, 127] width 67 height 11
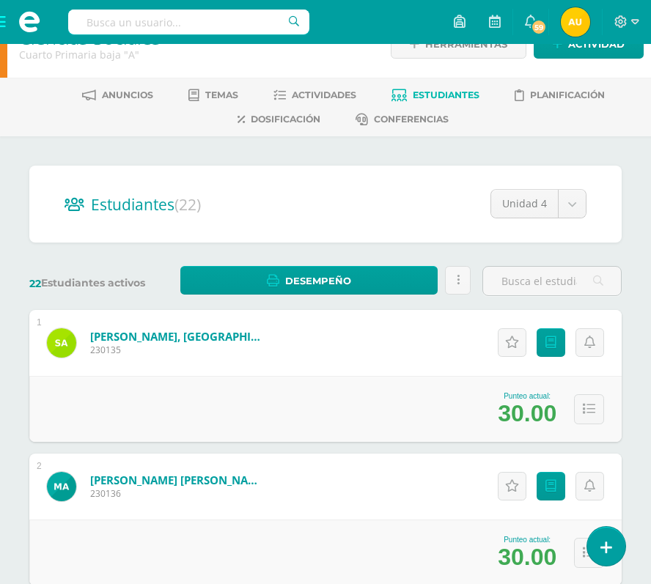
scroll to position [32, 0]
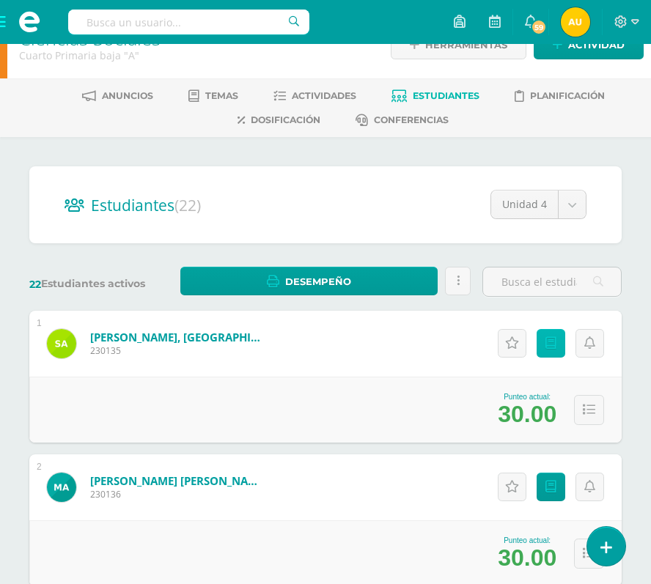
click at [555, 332] on link "Punteos" at bounding box center [550, 343] width 29 height 29
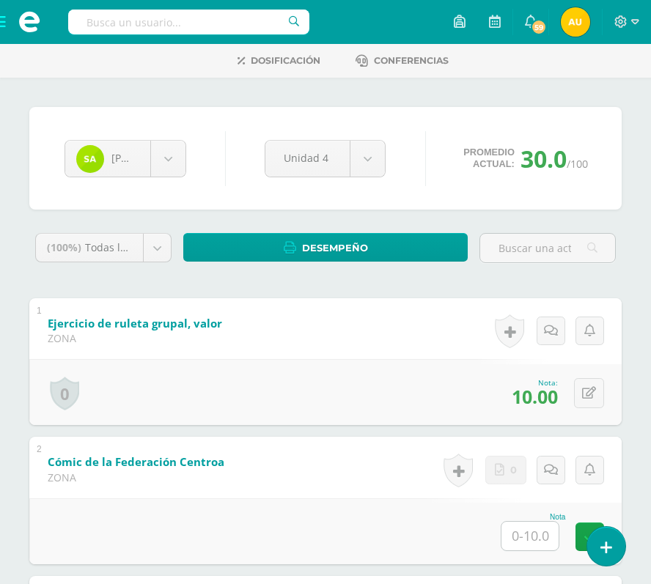
scroll to position [83, 0]
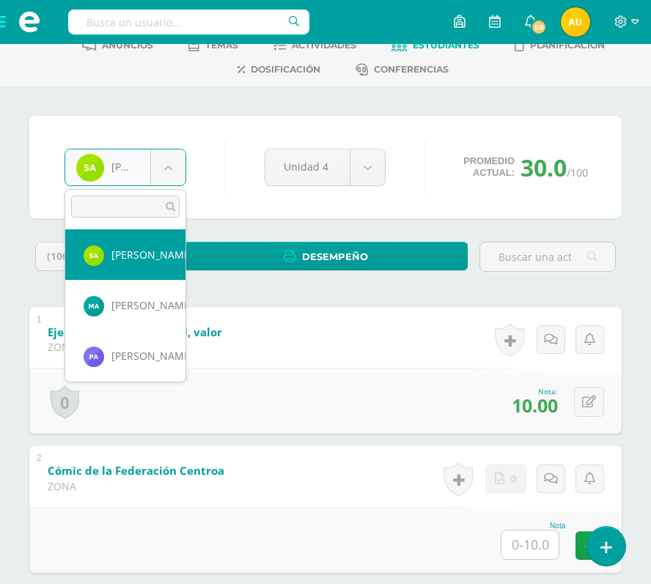
click at [174, 179] on body "Estudiantes Disciplina Asistencia Mis cursos Archivos Soporte Centro de ayuda Ú…" at bounding box center [325, 432] width 651 height 1031
type input "zoe"
select select "1196"
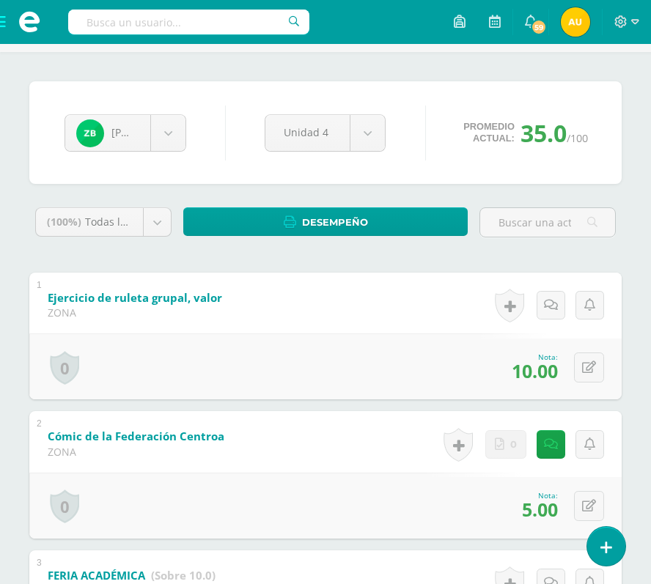
scroll to position [115, 0]
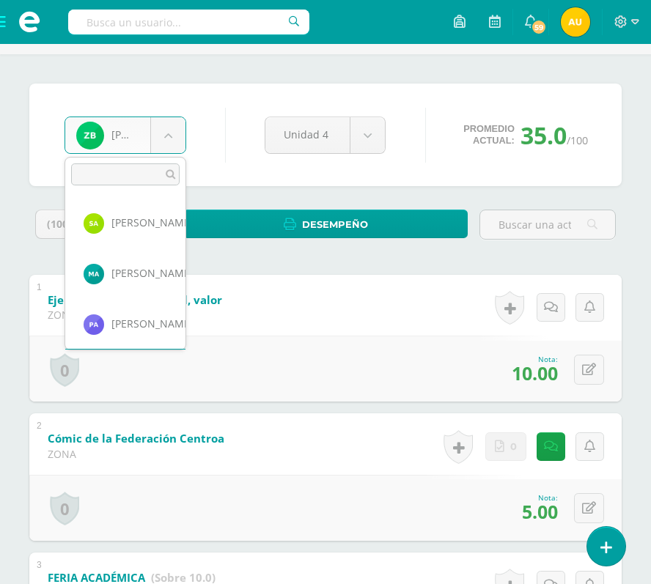
click at [173, 133] on body "Estudiantes Disciplina Asistencia Mis cursos Archivos Soporte Centro de ayuda Ú…" at bounding box center [325, 400] width 651 height 1031
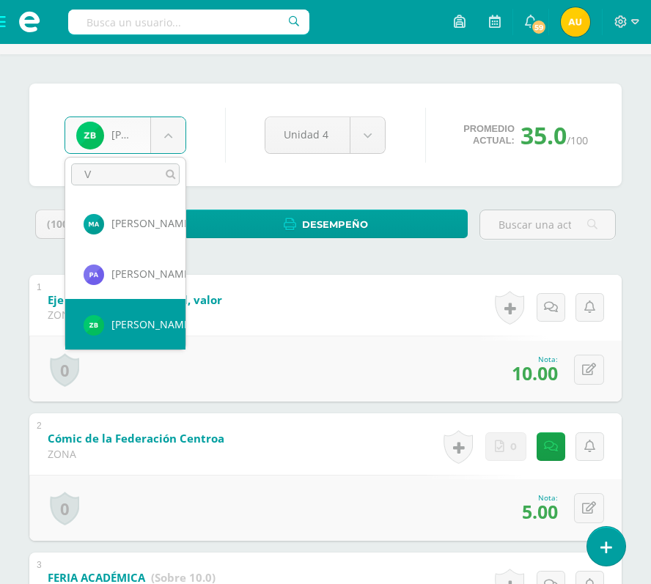
scroll to position [0, 0]
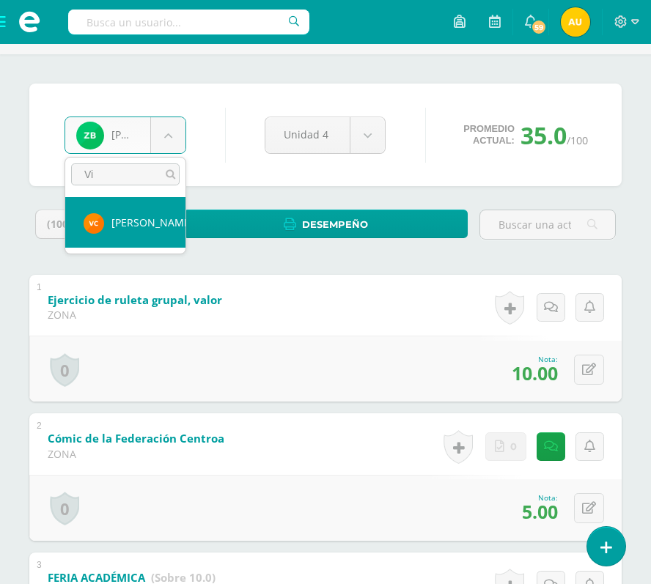
type input "Vi"
select select "1169"
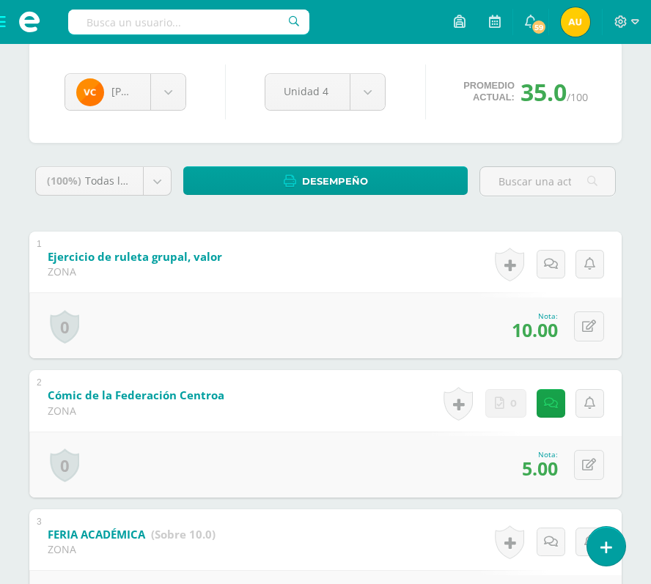
scroll to position [151, 0]
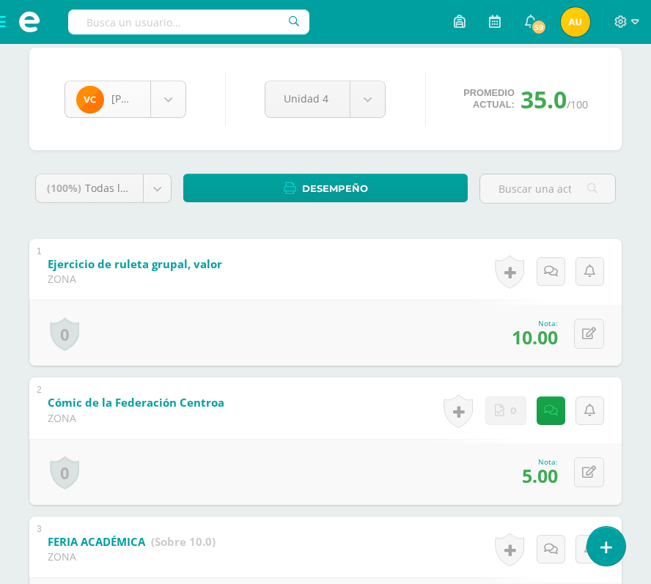
click at [177, 97] on body "Estudiantes Disciplina Asistencia Mis cursos Archivos Soporte Centro de ayuda Ú…" at bounding box center [325, 364] width 651 height 1031
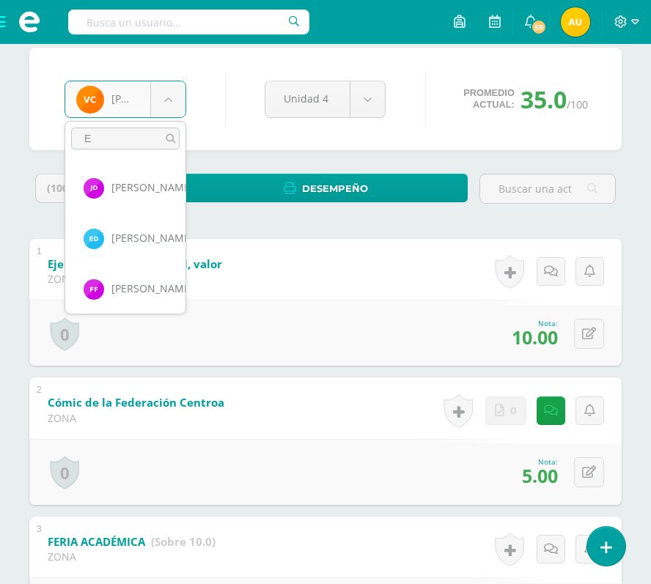
scroll to position [0, 0]
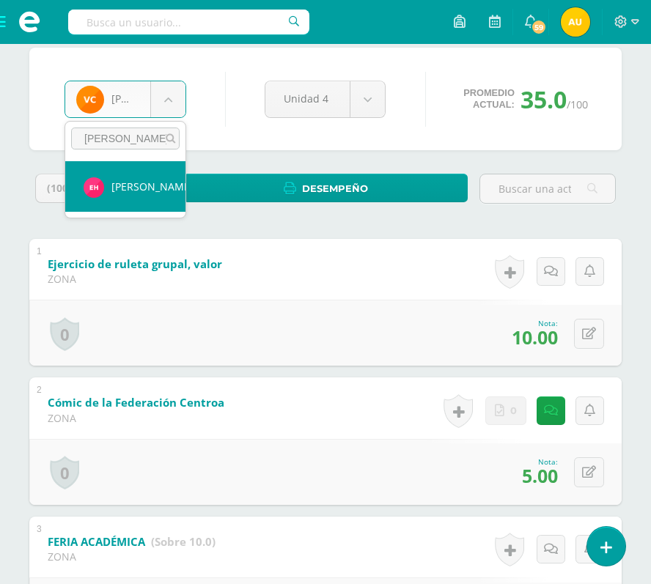
type input "Emma"
select select "90"
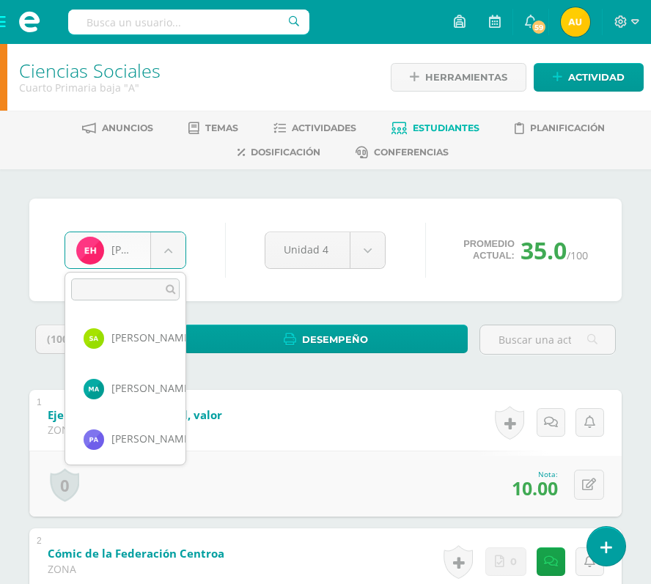
click at [171, 236] on body "Estudiantes Disciplina Asistencia Mis cursos Archivos Soporte Centro de ayuda Ú…" at bounding box center [325, 515] width 651 height 1031
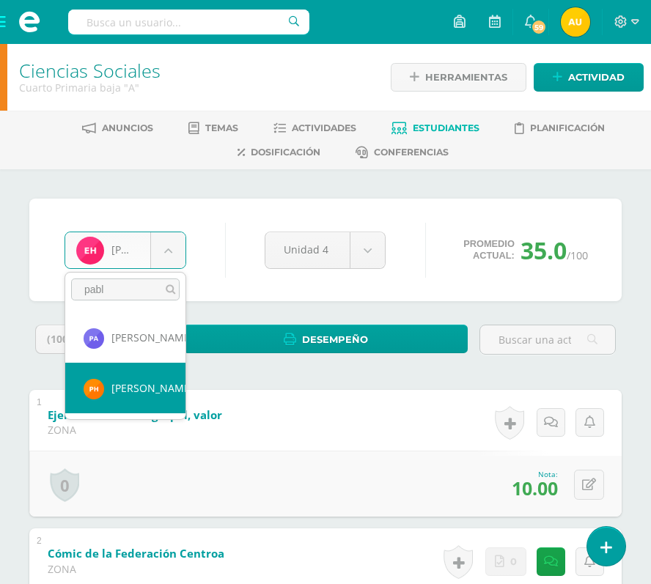
type input "pabl"
select select "84"
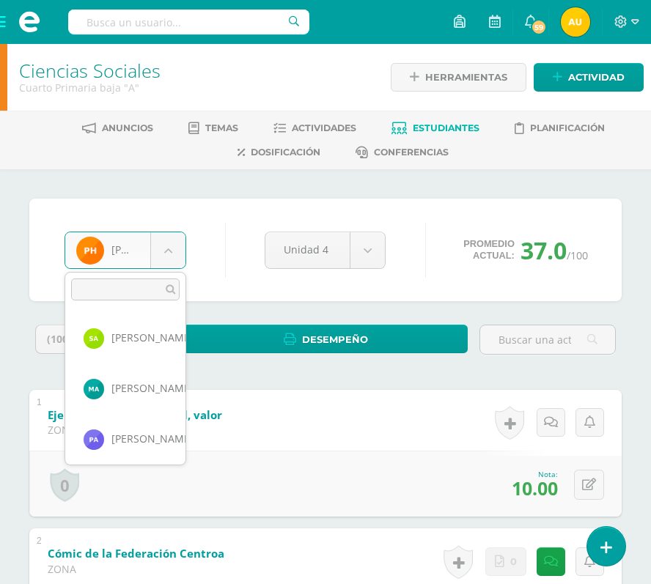
click at [167, 249] on body "Estudiantes Disciplina Asistencia Mis cursos Archivos Soporte Centro de ayuda Ú…" at bounding box center [325, 515] width 651 height 1031
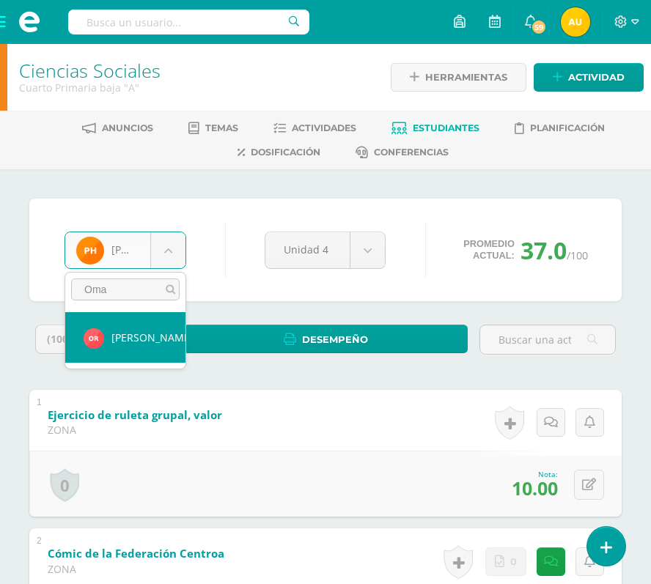
type input "Oma"
select select "88"
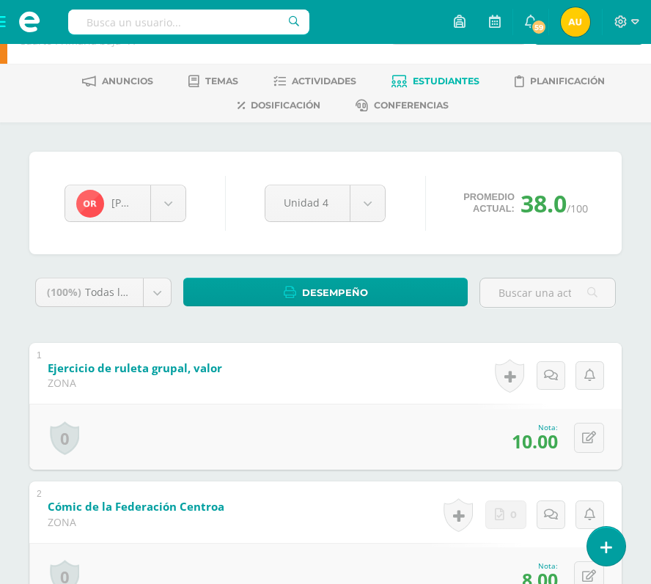
scroll to position [48, 0]
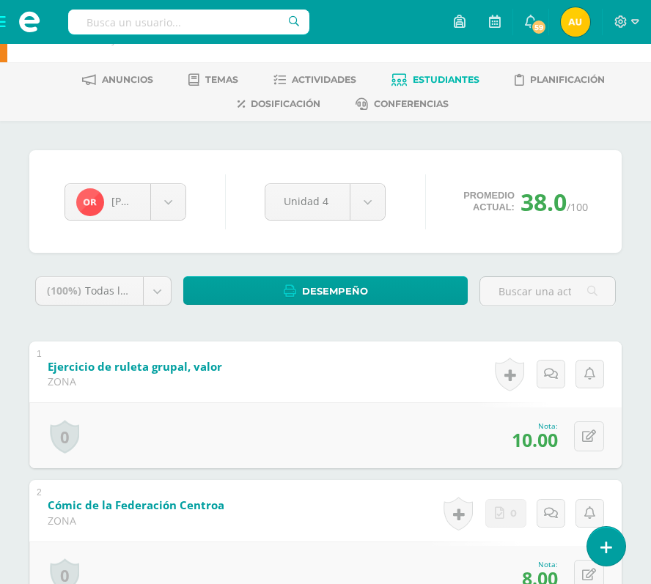
click at [6, 19] on span at bounding box center [29, 22] width 59 height 44
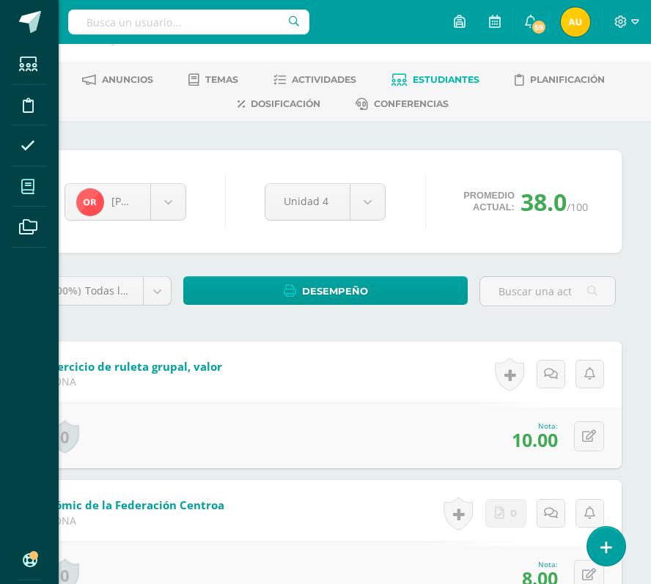
click at [35, 194] on span at bounding box center [28, 186] width 33 height 33
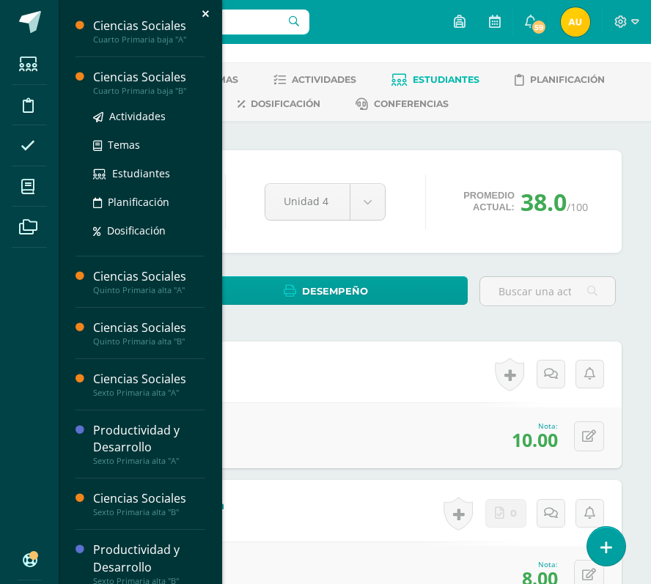
click at [150, 86] on div "Cuarto Primaria baja "B"" at bounding box center [148, 91] width 111 height 10
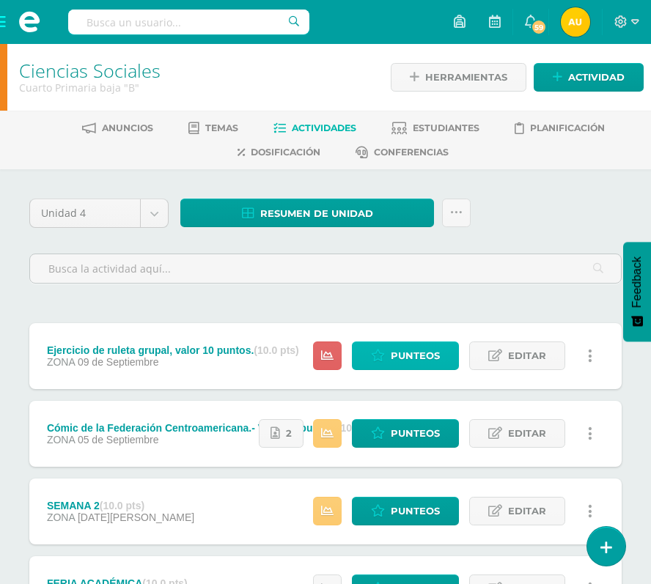
click at [424, 359] on span "Punteos" at bounding box center [415, 355] width 49 height 27
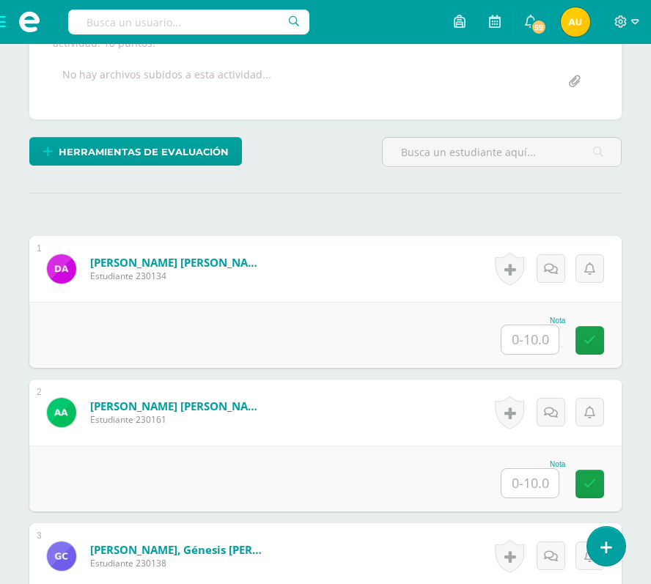
scroll to position [326, 0]
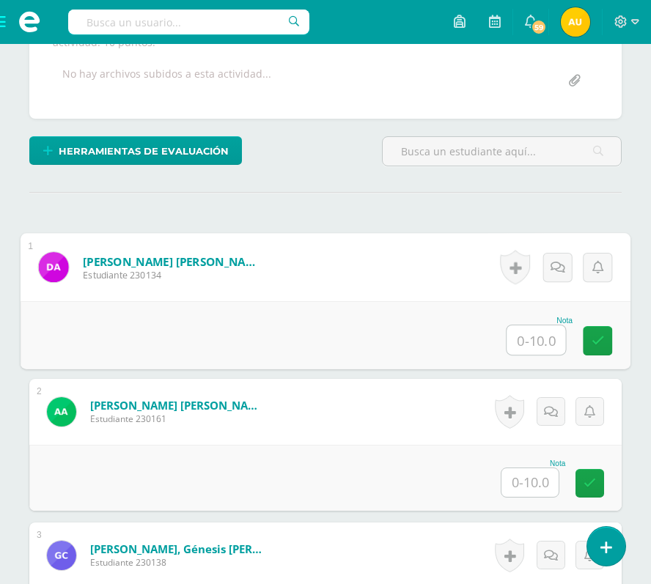
click at [531, 343] on input "text" at bounding box center [535, 339] width 59 height 29
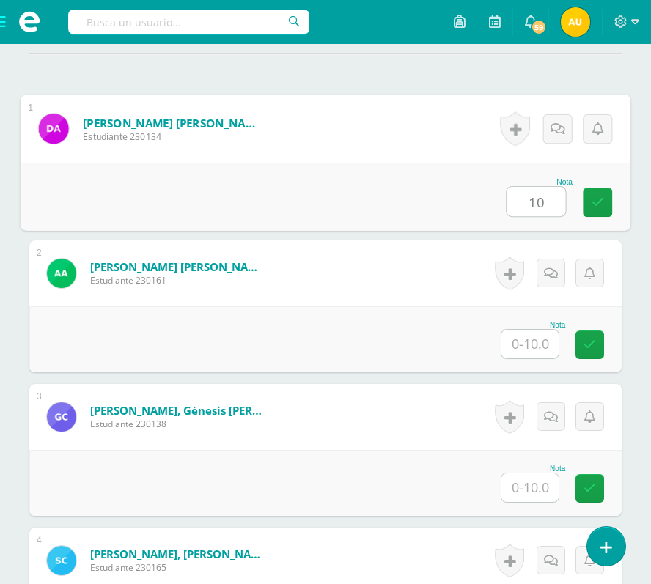
scroll to position [472, 0]
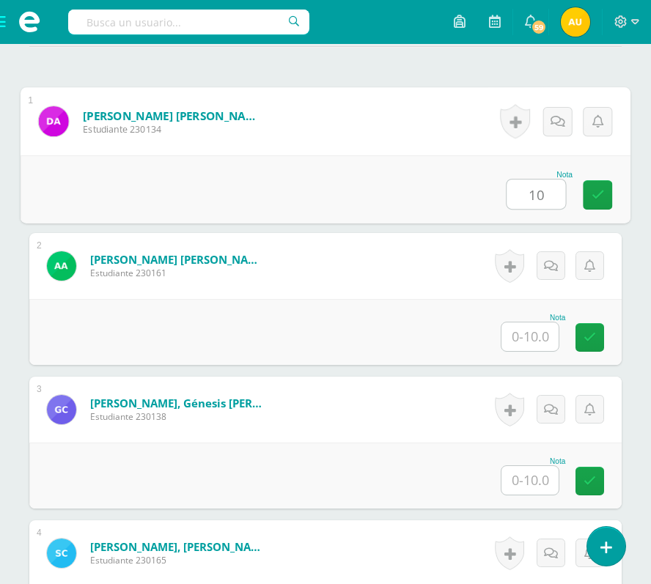
type input "10"
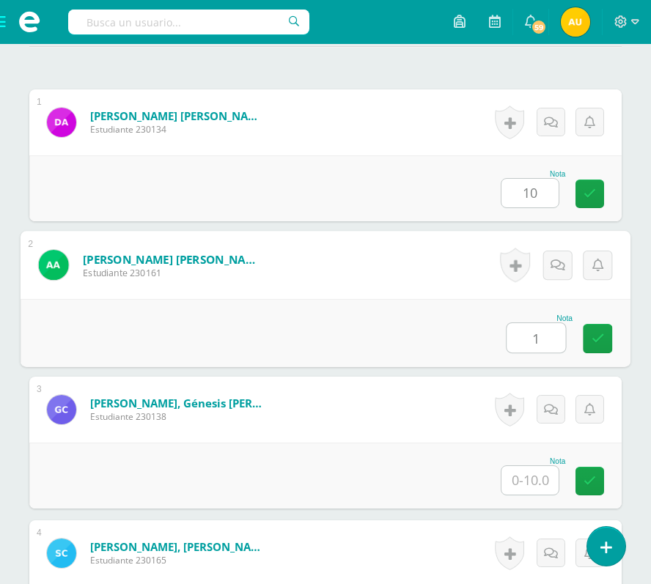
click at [531, 341] on input "1" at bounding box center [535, 337] width 59 height 29
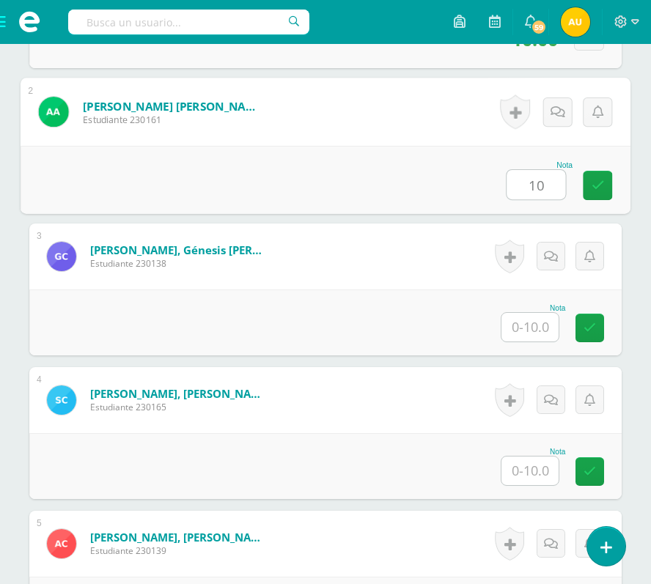
scroll to position [626, 0]
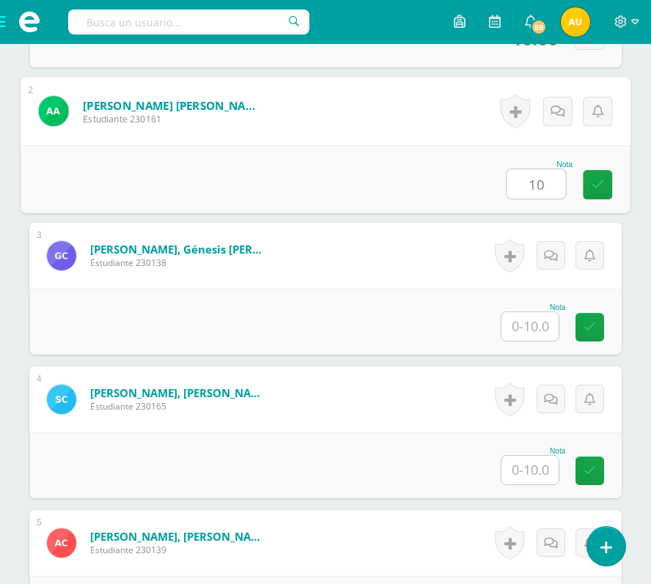
type input "10"
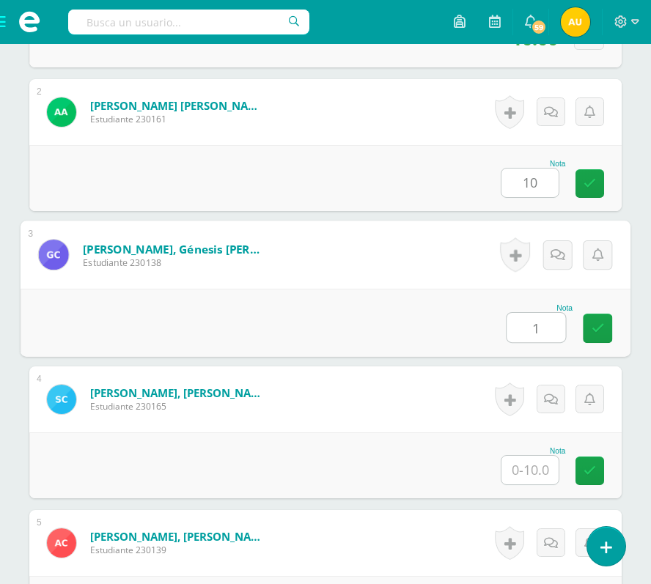
click at [531, 325] on input "1" at bounding box center [535, 327] width 59 height 29
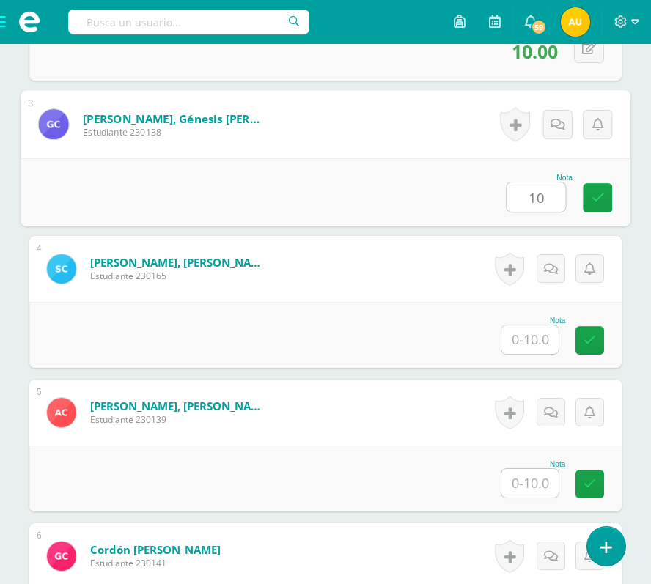
scroll to position [763, 0]
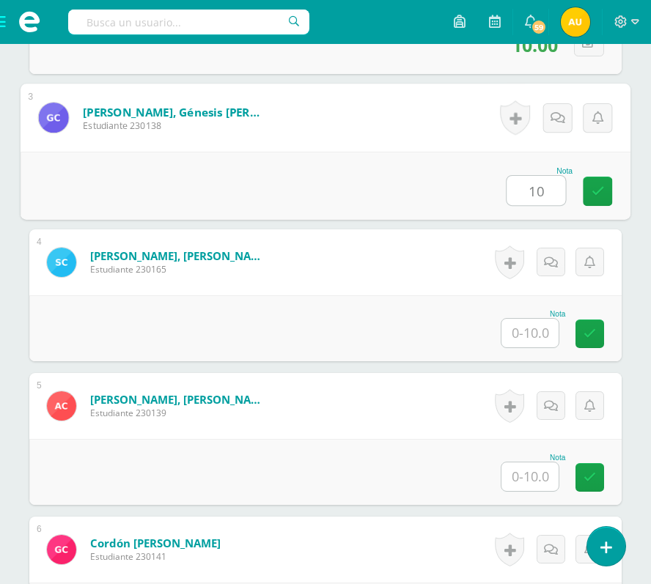
type input "10"
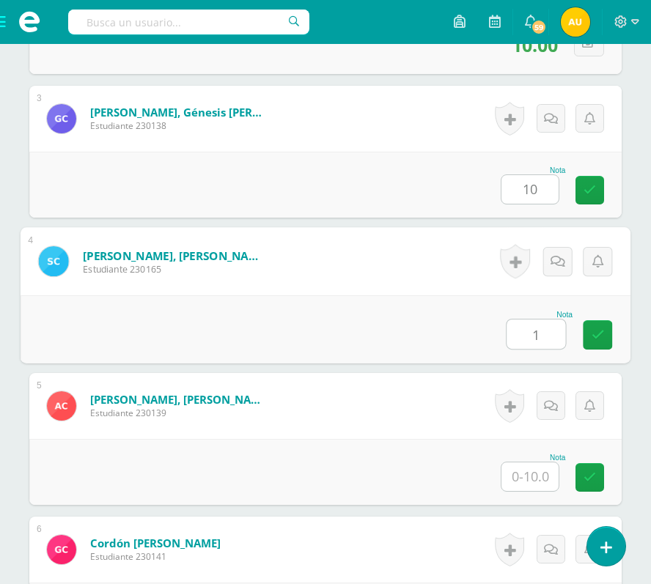
click at [531, 325] on input "1" at bounding box center [535, 333] width 59 height 29
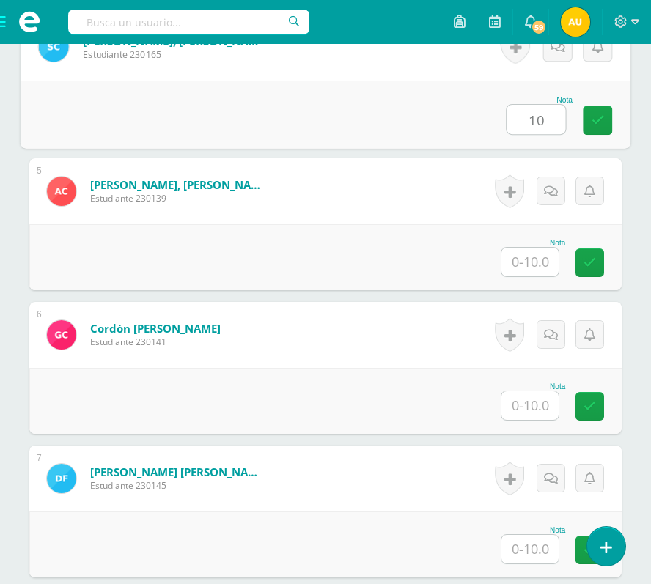
scroll to position [983, 0]
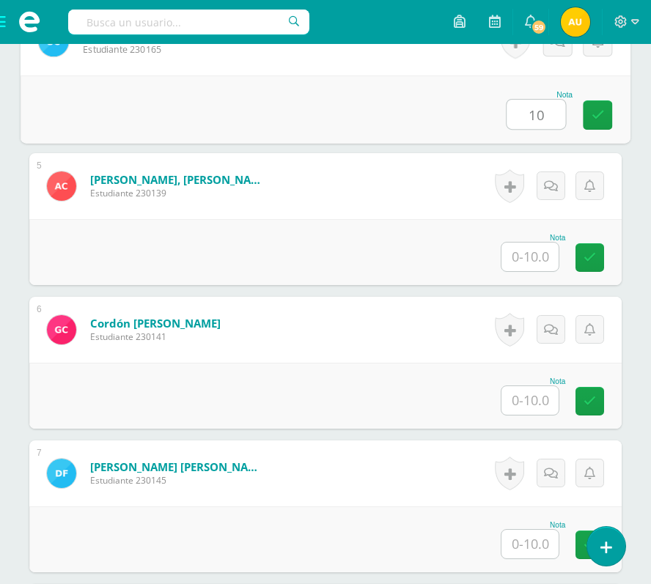
type input "10"
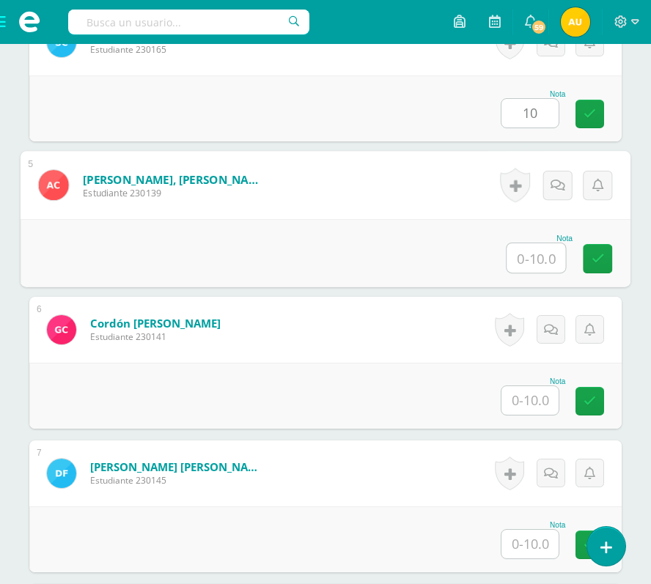
click at [535, 256] on input "text" at bounding box center [535, 257] width 59 height 29
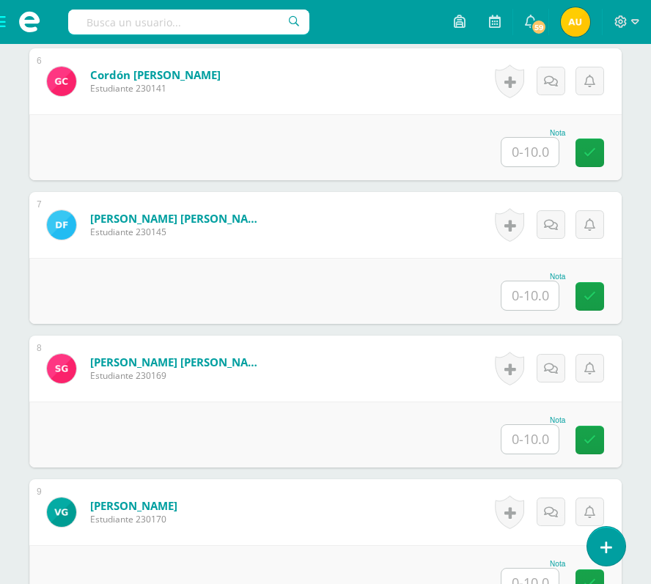
scroll to position [1233, 0]
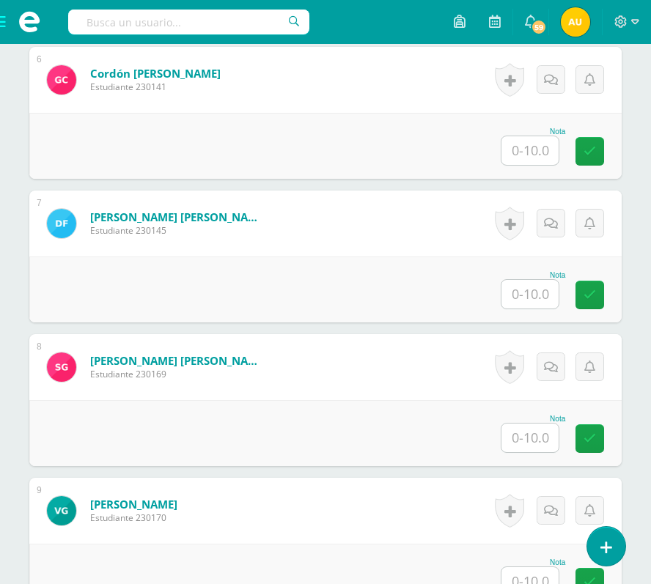
type input "10"
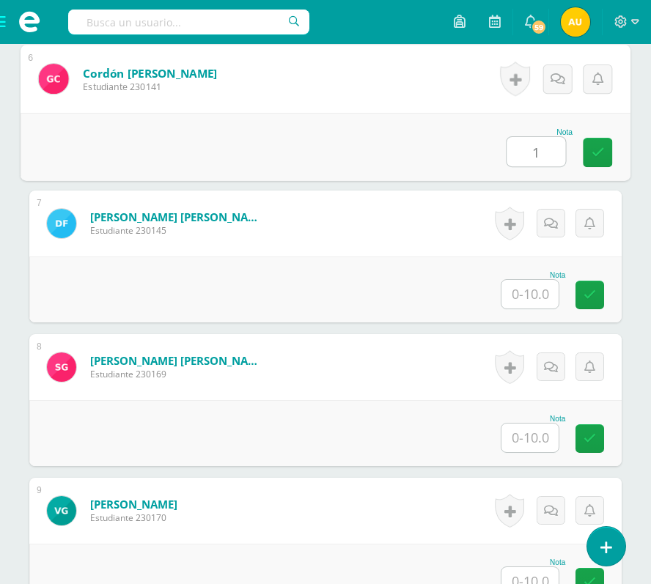
click at [535, 150] on input "1" at bounding box center [535, 151] width 59 height 29
type input "10"
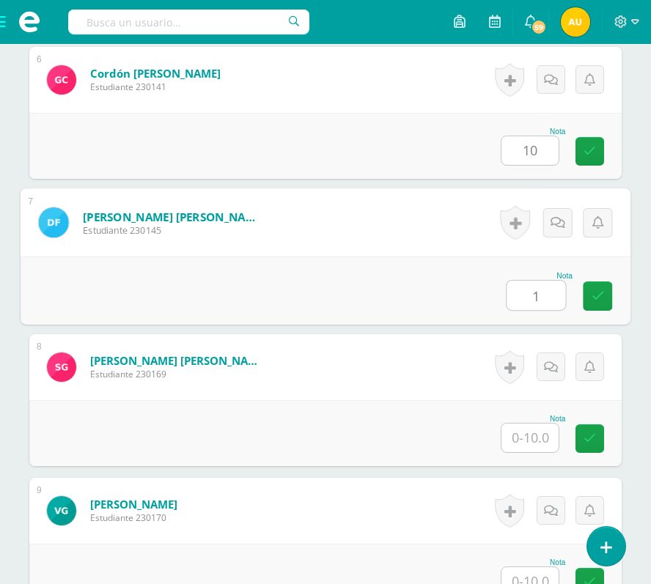
click at [534, 292] on input "1" at bounding box center [535, 295] width 59 height 29
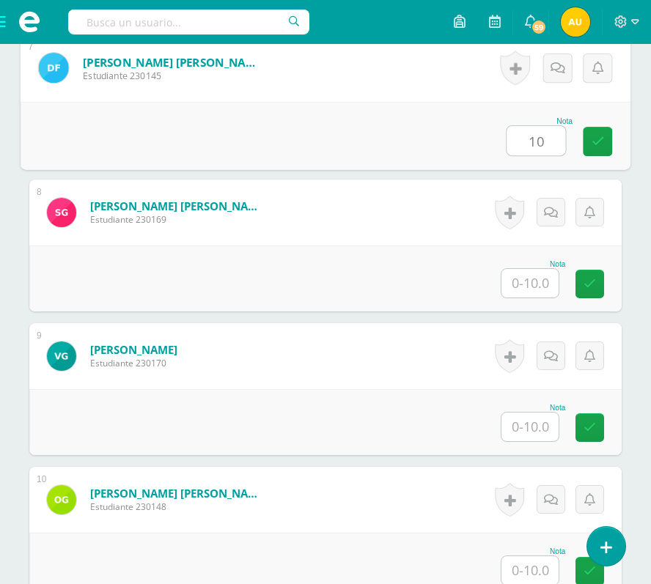
scroll to position [1389, 0]
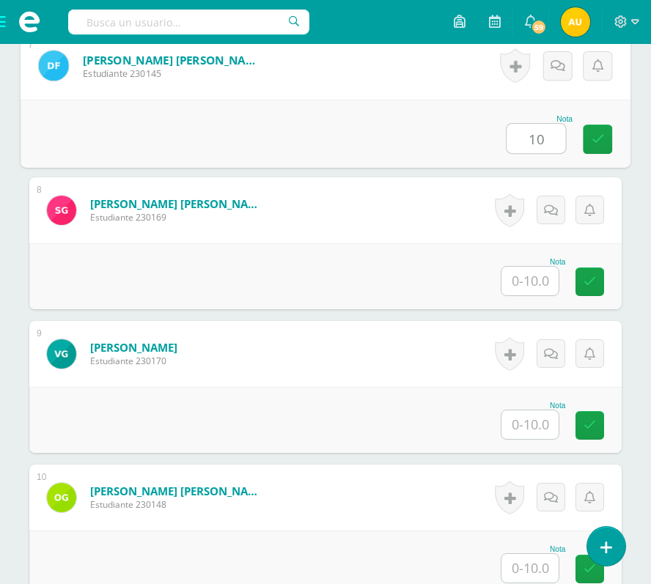
type input "10"
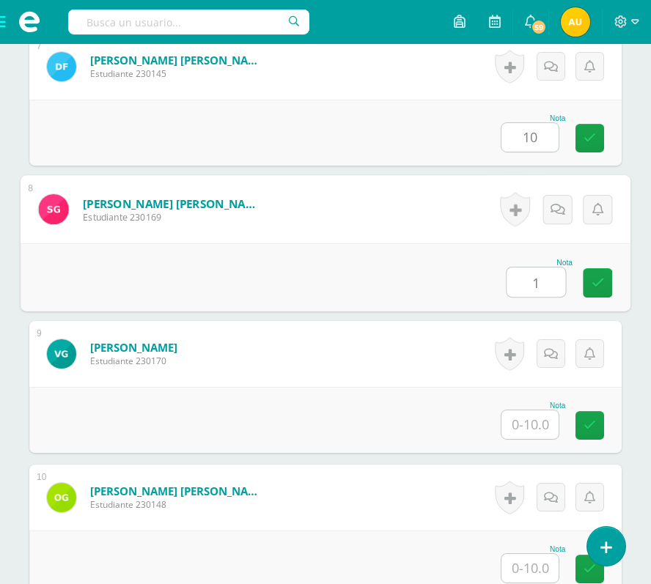
click at [528, 282] on input "1" at bounding box center [535, 281] width 59 height 29
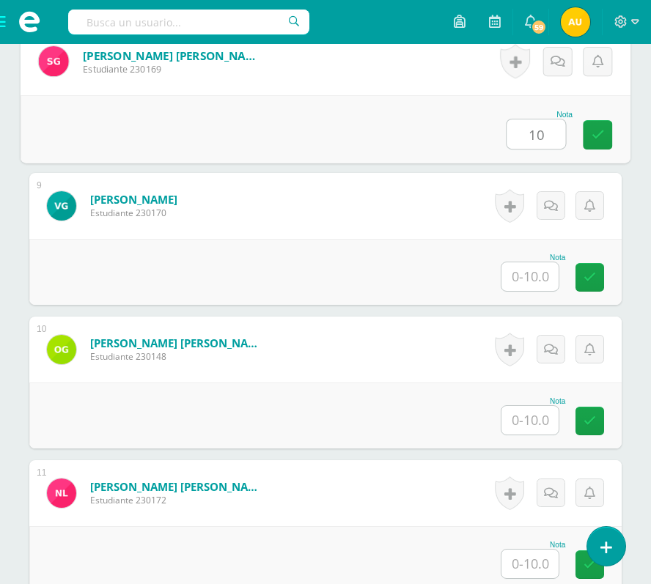
scroll to position [1539, 0]
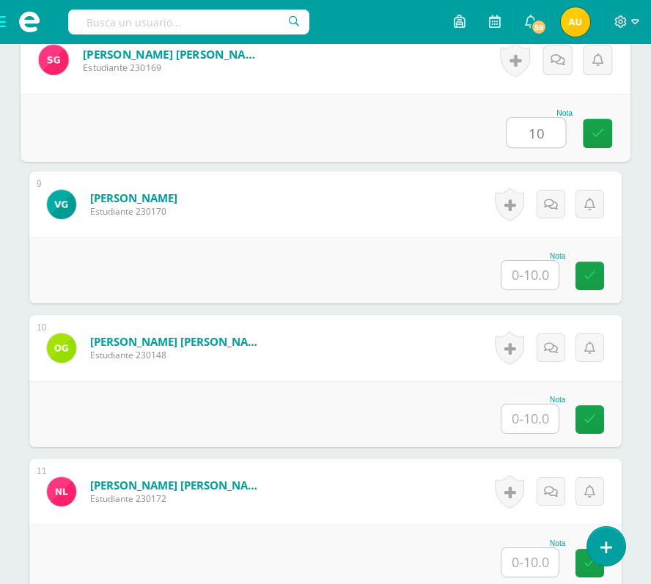
type input "10"
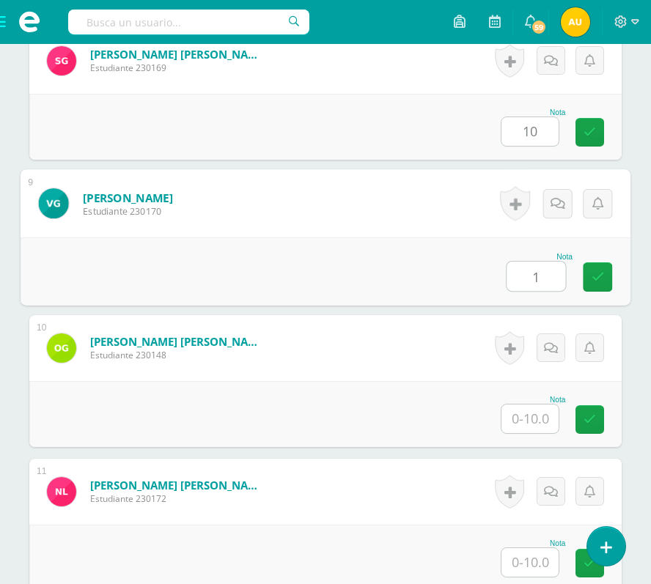
click at [528, 282] on input "1" at bounding box center [535, 276] width 59 height 29
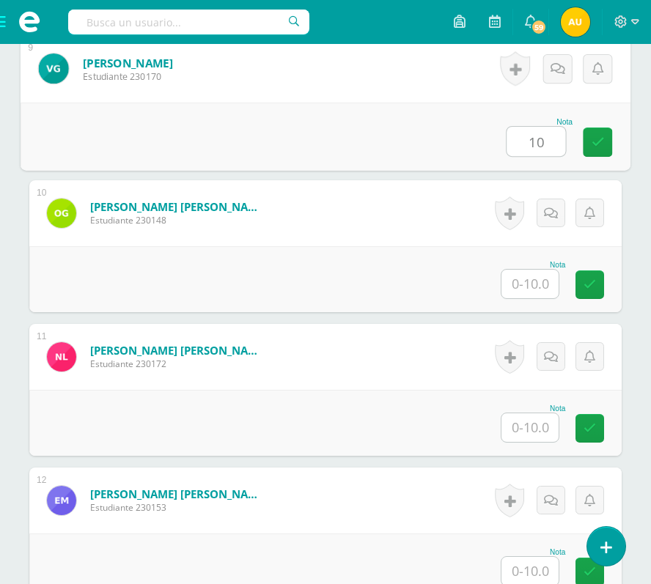
scroll to position [1675, 0]
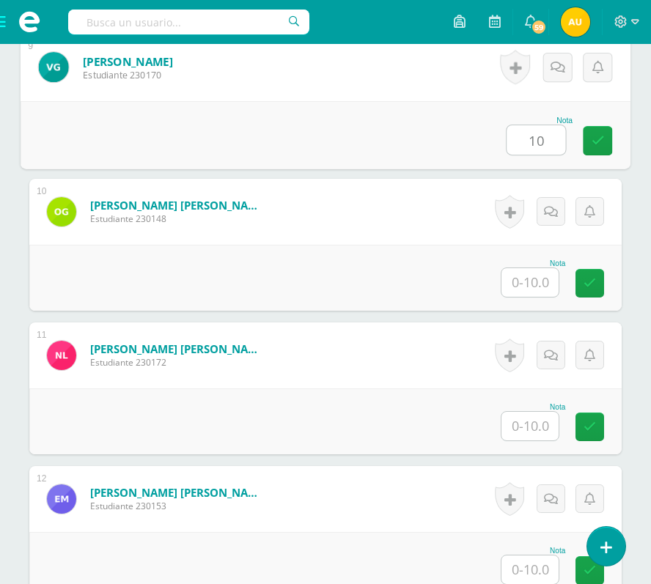
type input "10"
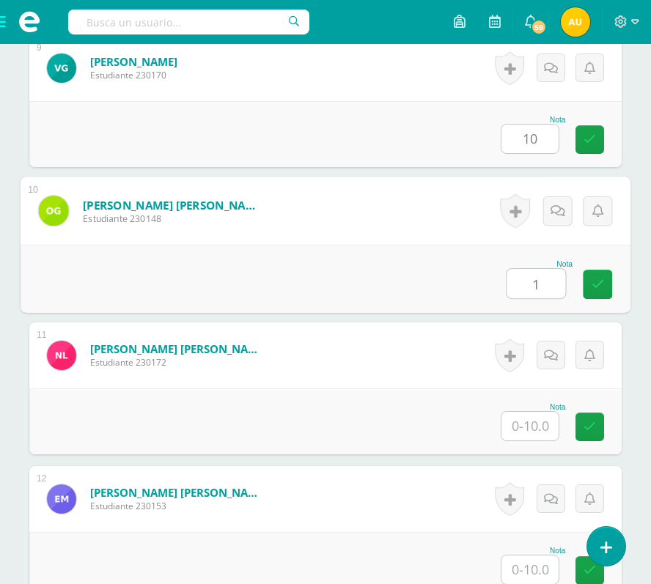
click at [528, 282] on input "1" at bounding box center [535, 283] width 59 height 29
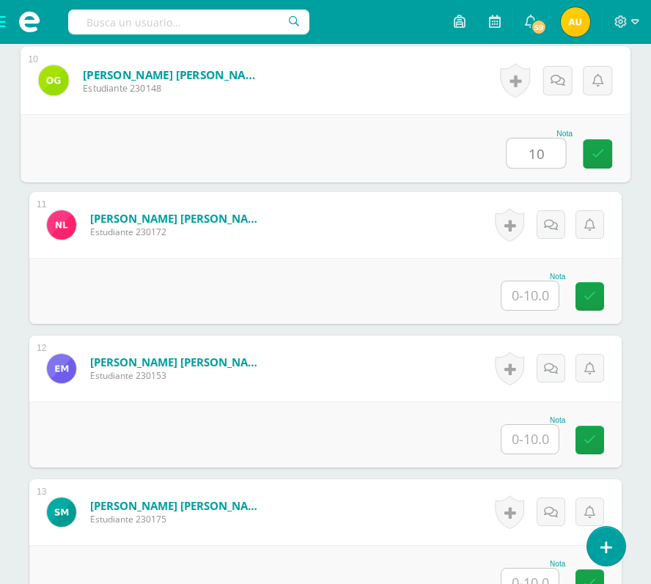
scroll to position [1810, 0]
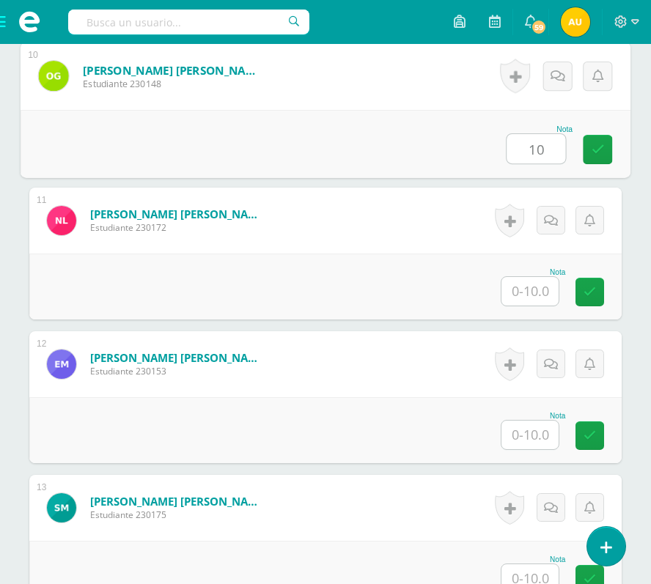
type input "10"
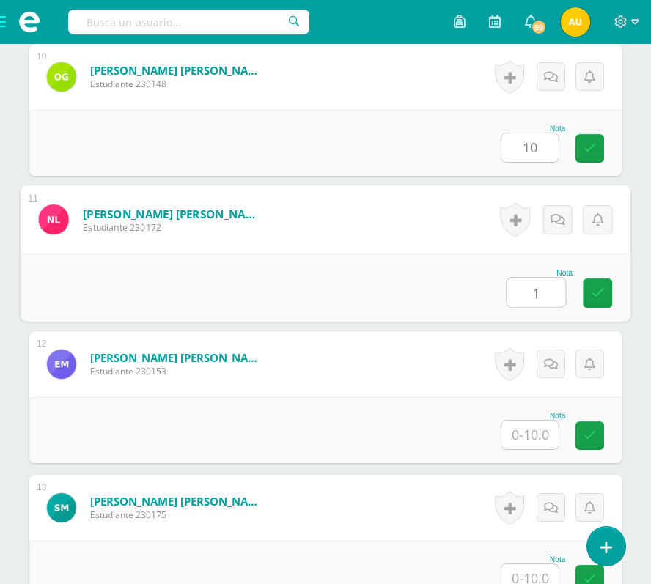
click at [528, 282] on input "1" at bounding box center [535, 292] width 59 height 29
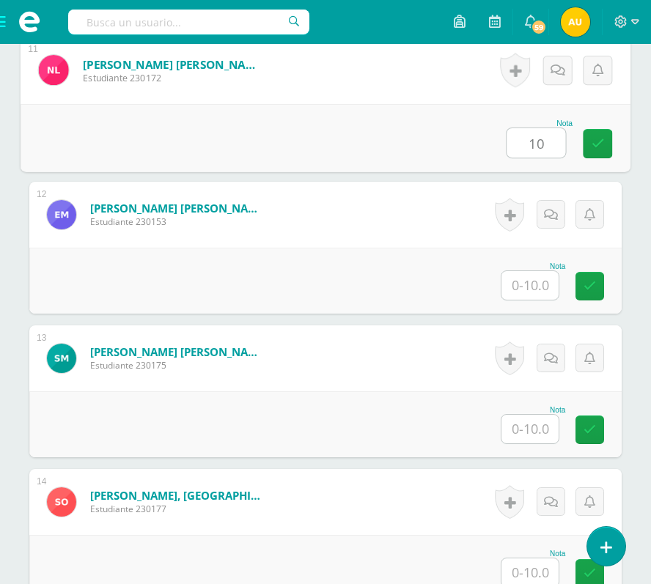
scroll to position [1961, 0]
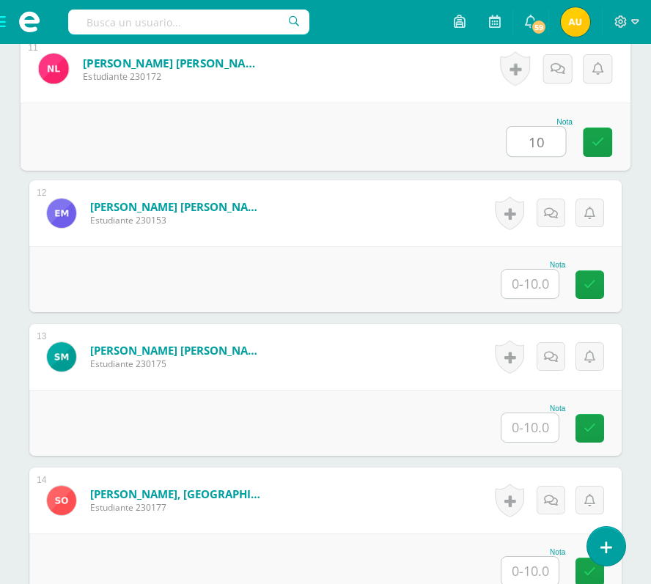
type input "10"
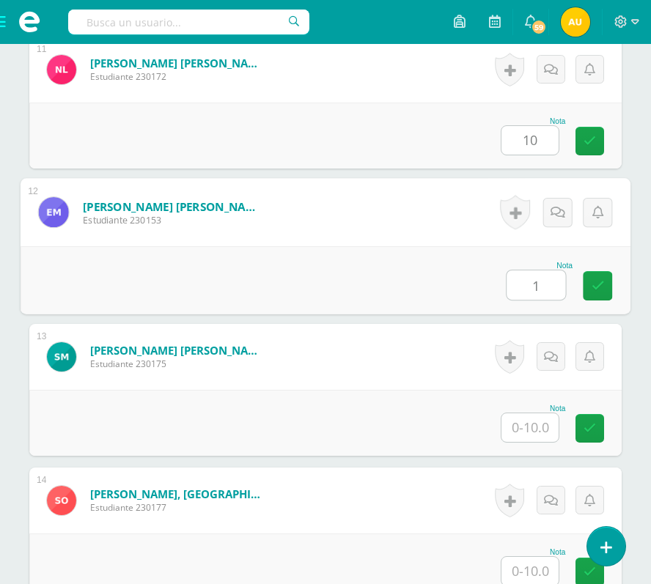
click at [534, 285] on input "1" at bounding box center [535, 284] width 59 height 29
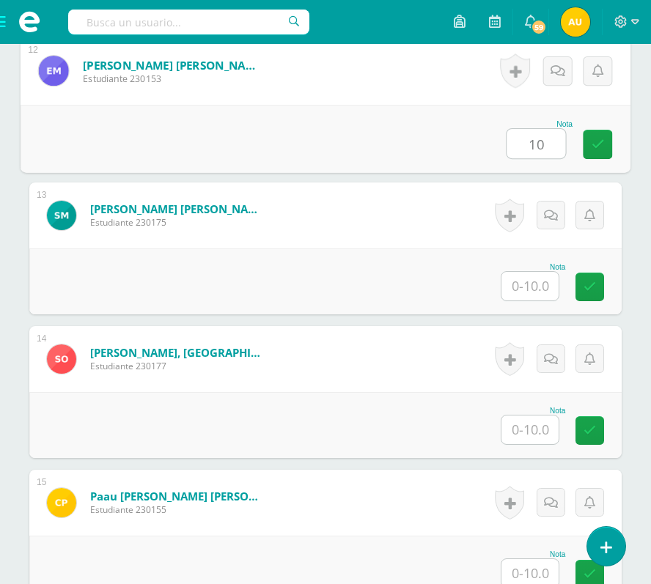
scroll to position [2103, 0]
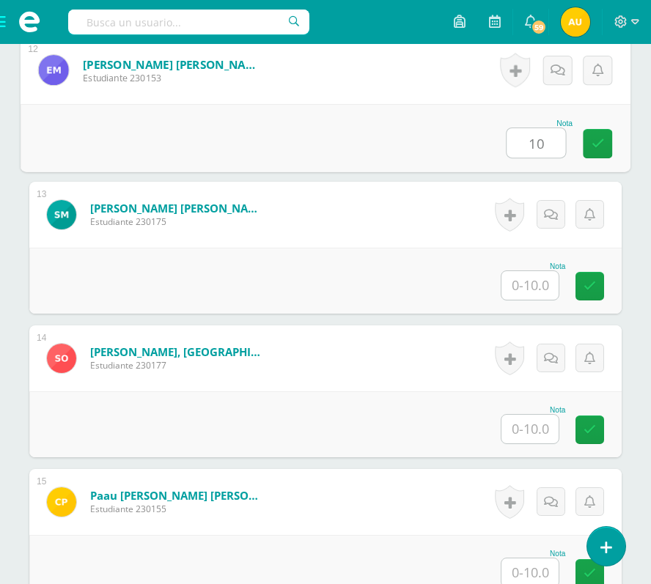
type input "10"
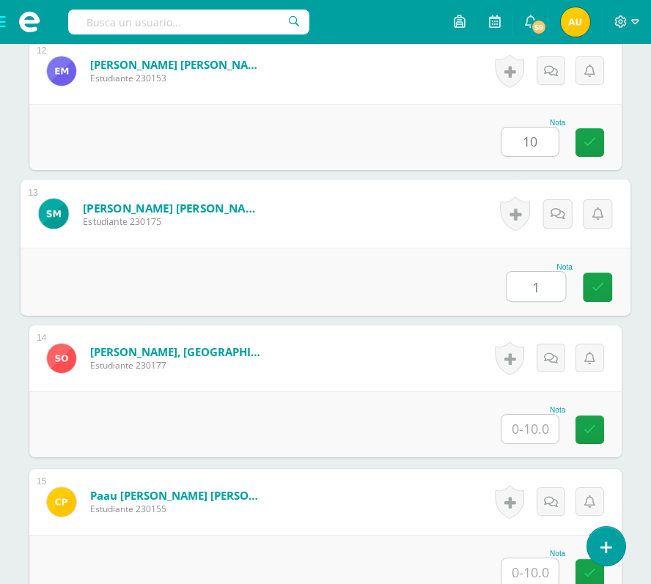
click at [534, 285] on input "1" at bounding box center [535, 286] width 59 height 29
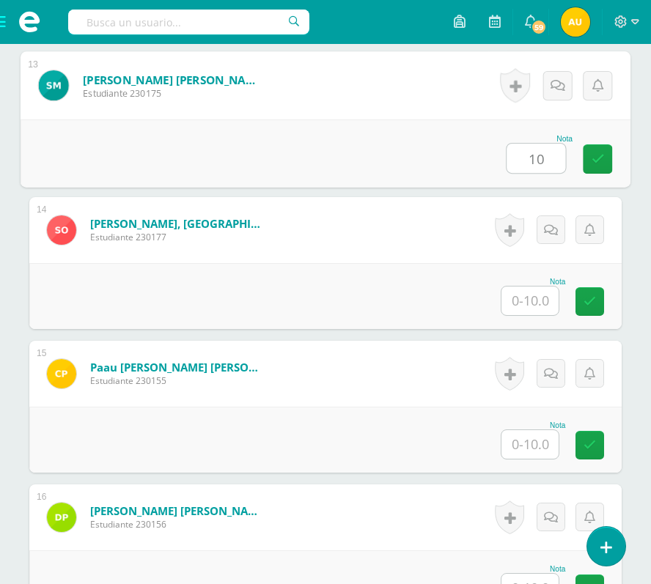
scroll to position [2241, 0]
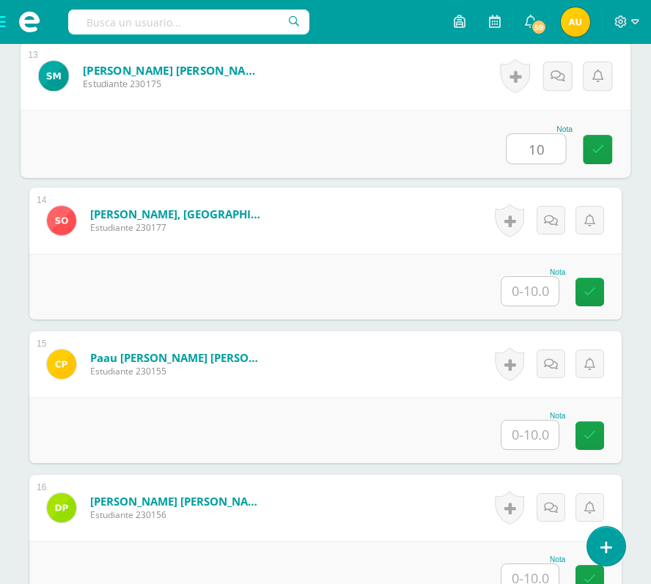
type input "10"
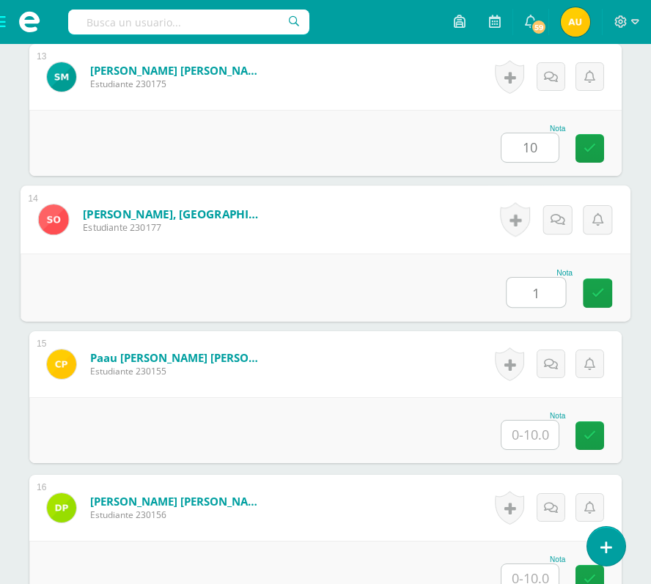
click at [534, 285] on input "1" at bounding box center [535, 292] width 59 height 29
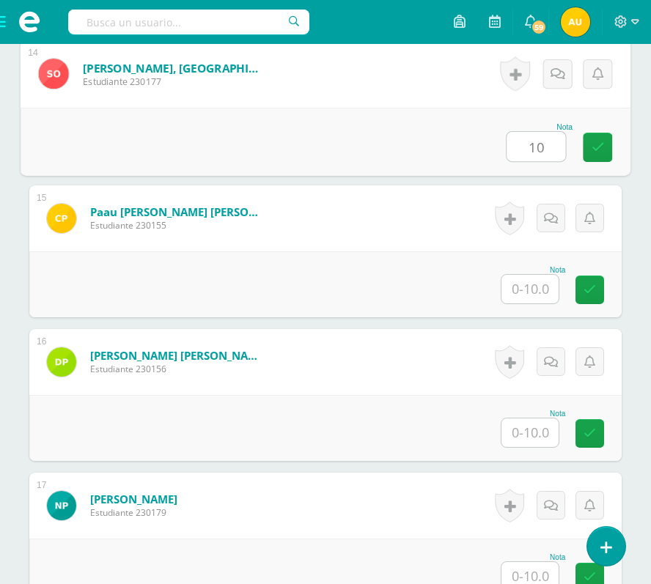
scroll to position [2389, 0]
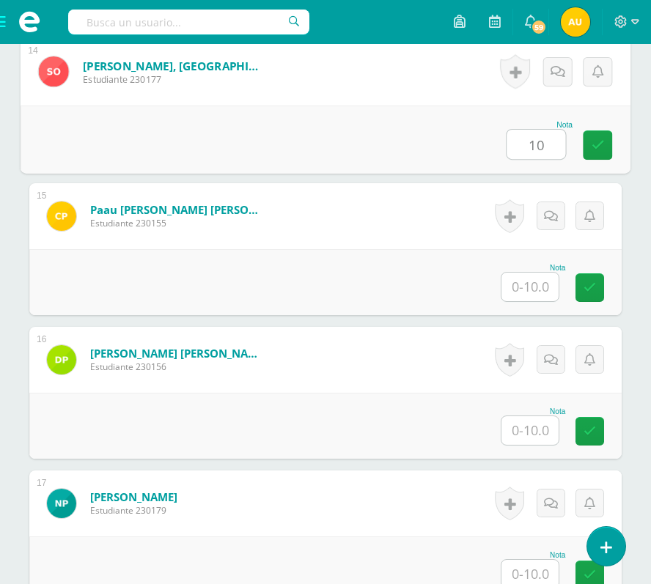
type input "10"
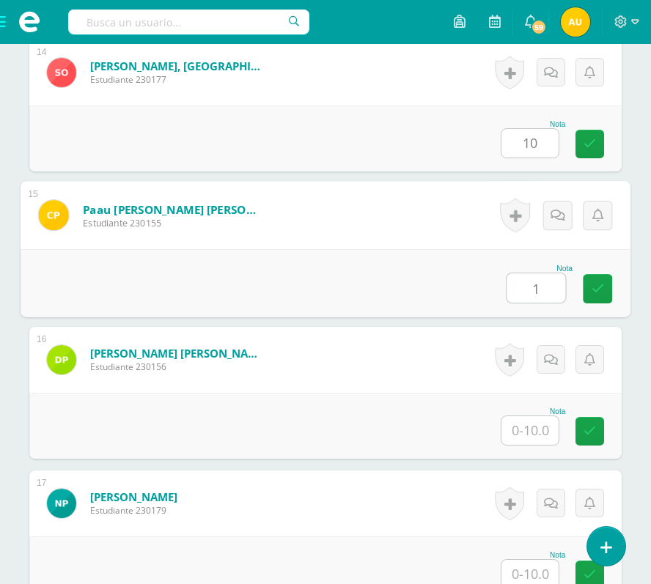
click at [534, 285] on input "1" at bounding box center [535, 287] width 59 height 29
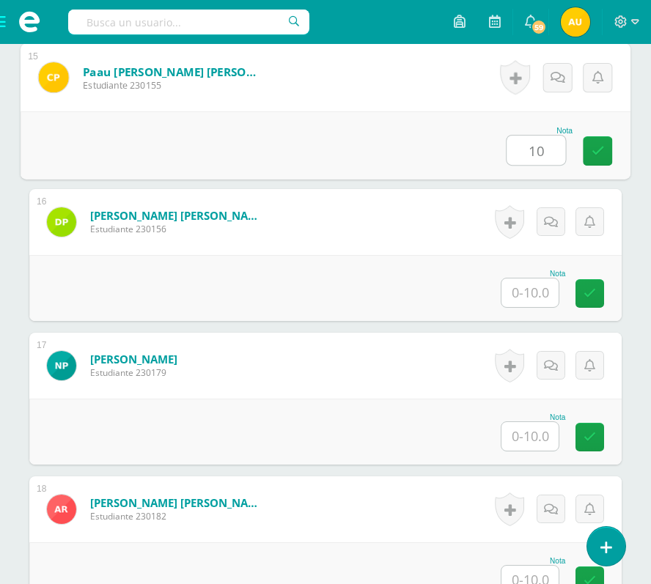
scroll to position [2533, 0]
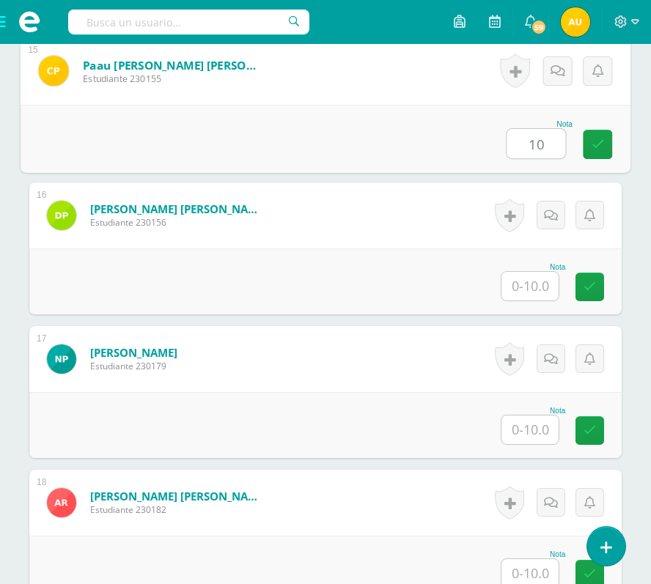
type input "10"
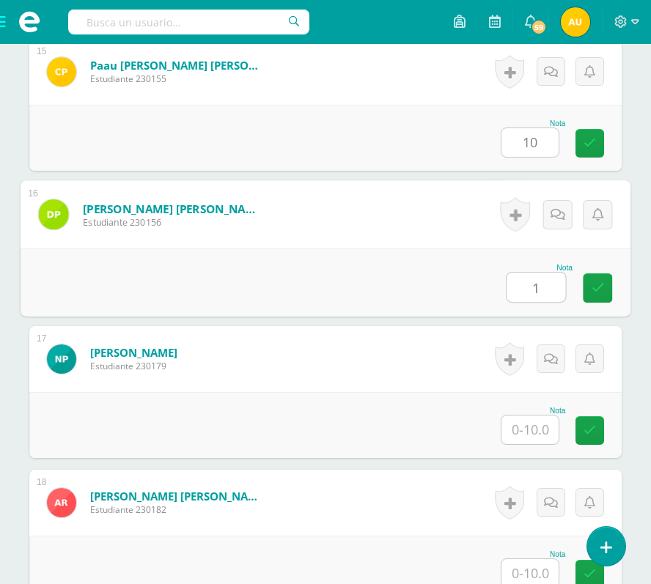
click at [534, 285] on input "1" at bounding box center [535, 287] width 59 height 29
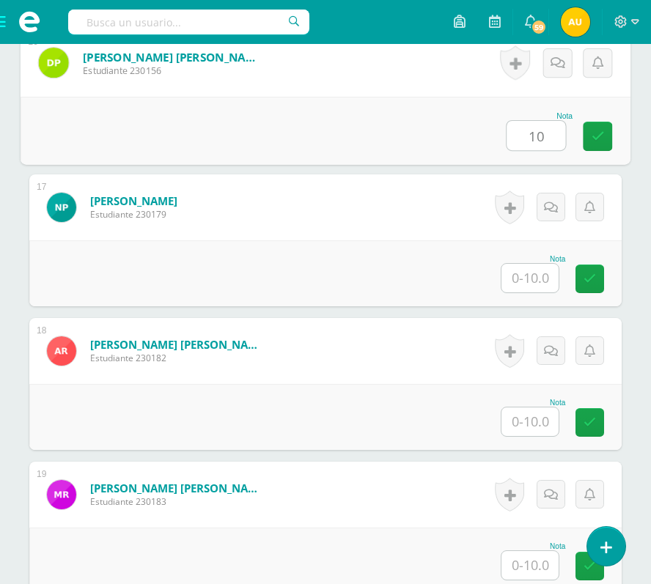
scroll to position [2686, 0]
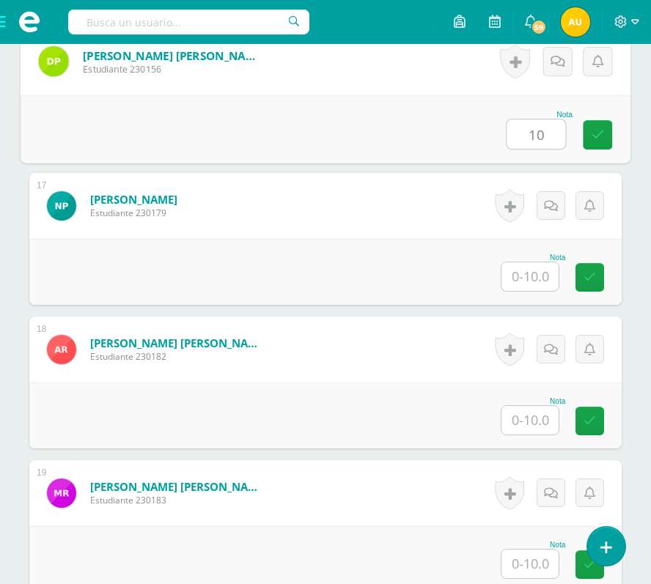
type input "10"
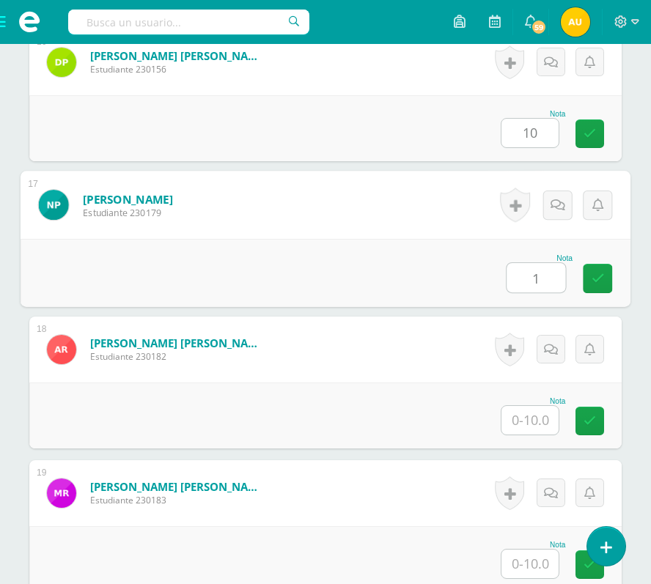
click at [534, 285] on input "1" at bounding box center [535, 277] width 59 height 29
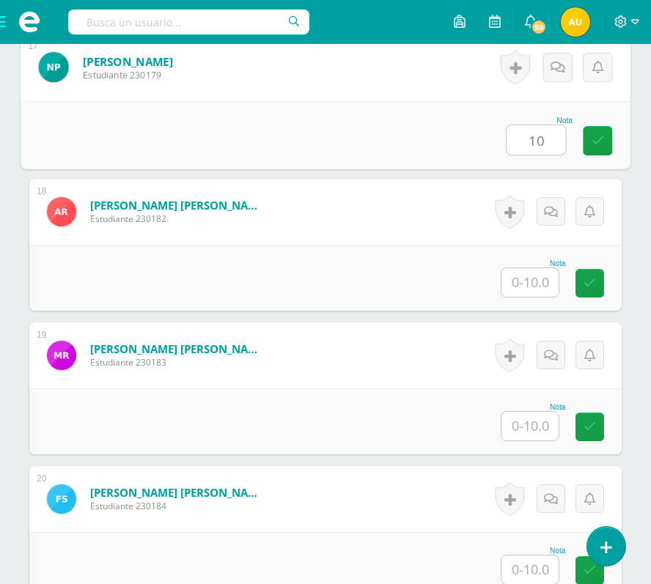
scroll to position [2829, 0]
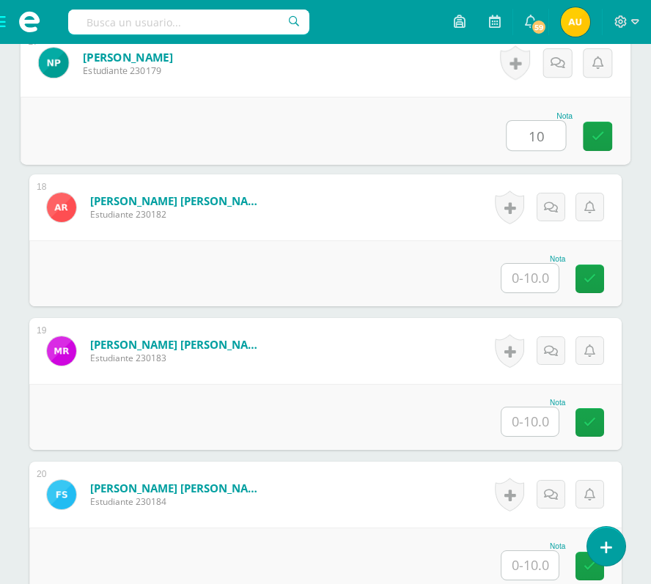
type input "10"
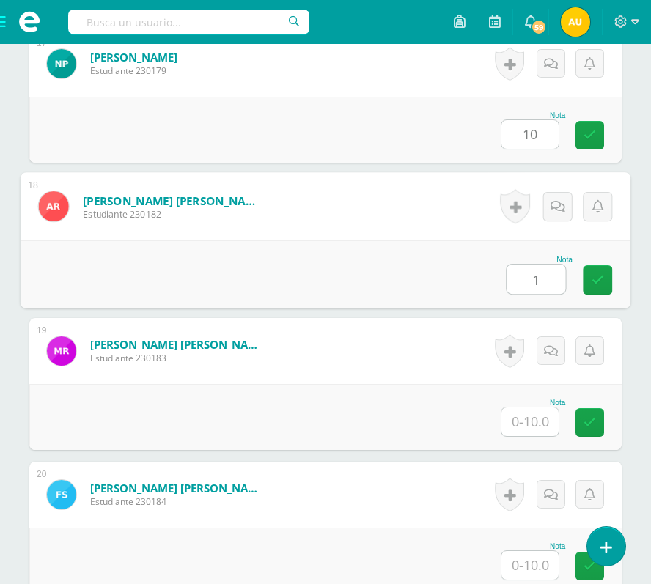
click at [534, 285] on input "1" at bounding box center [535, 279] width 59 height 29
type input "10"
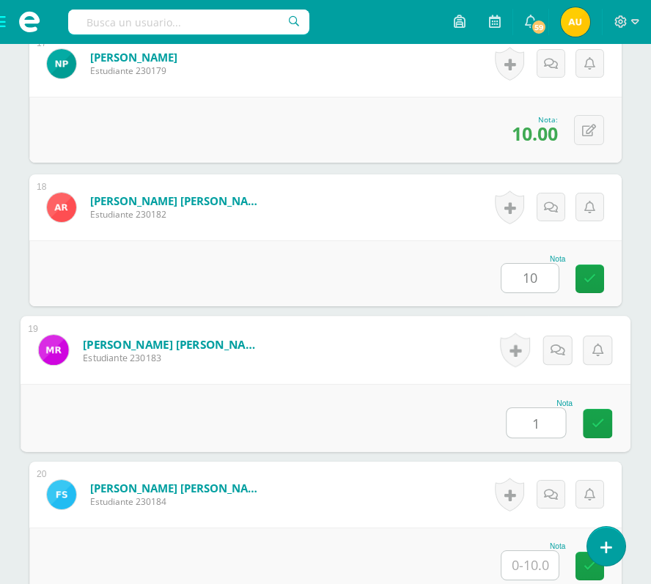
click at [542, 425] on input "1" at bounding box center [535, 422] width 59 height 29
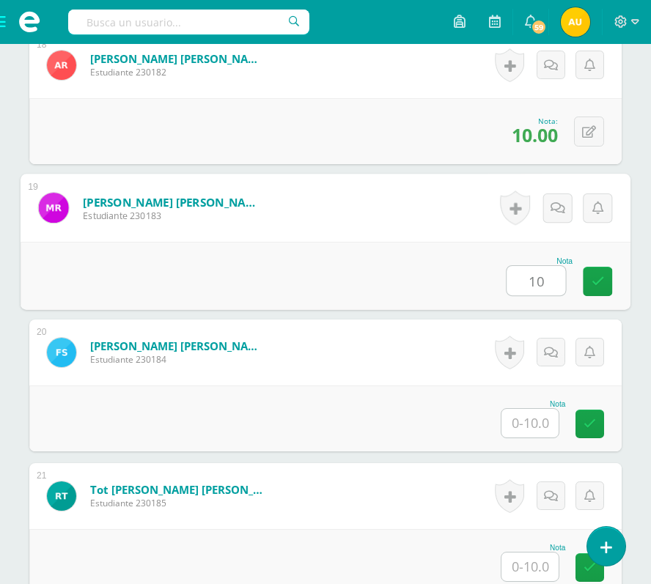
scroll to position [2972, 0]
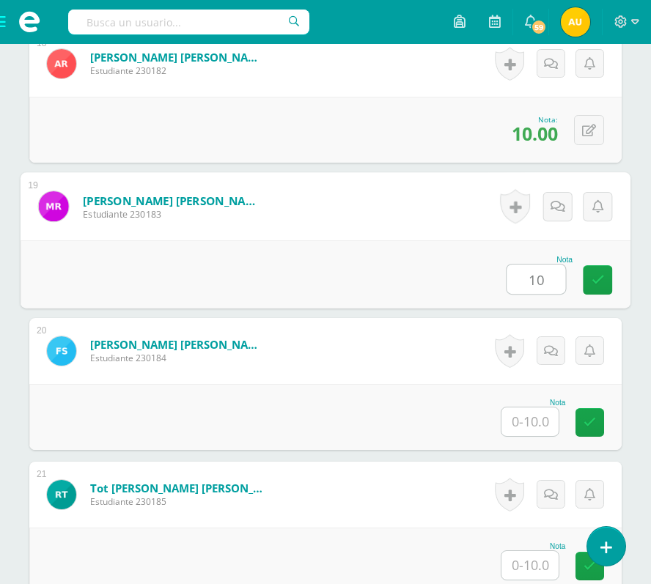
type input "10"
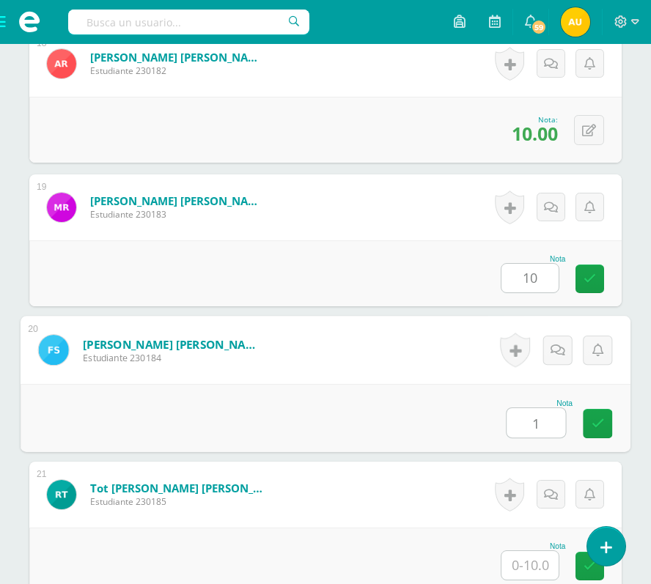
click at [542, 425] on input "1" at bounding box center [535, 422] width 59 height 29
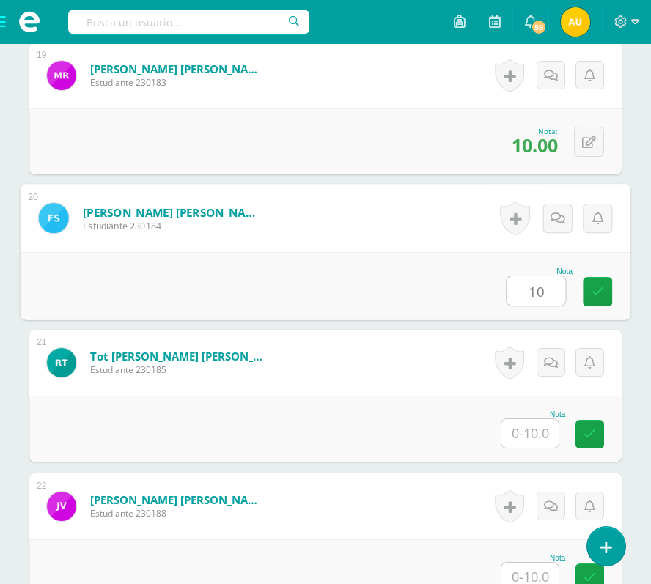
scroll to position [3105, 0]
type input "10"
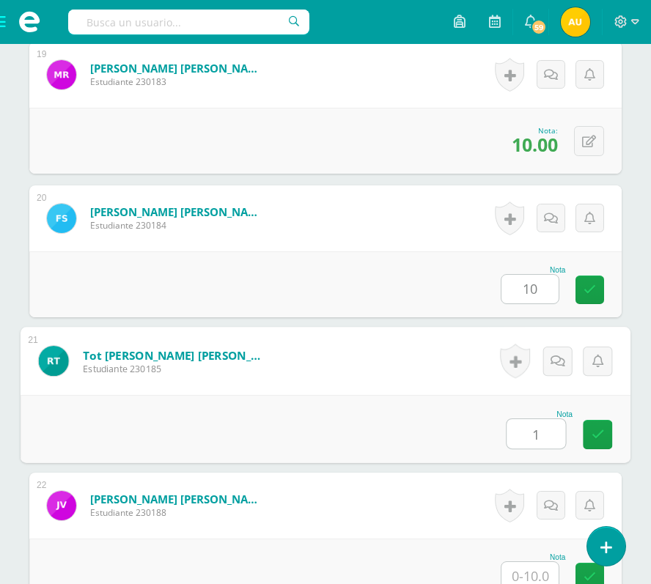
click at [542, 425] on input "1" at bounding box center [535, 433] width 59 height 29
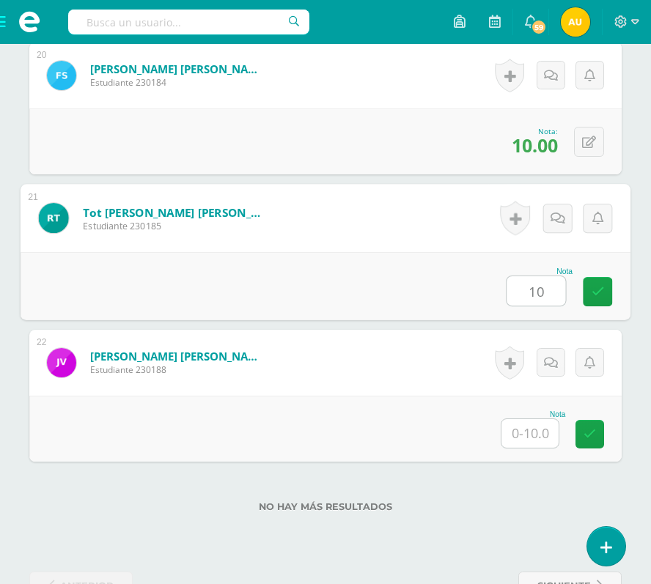
scroll to position [3258, 0]
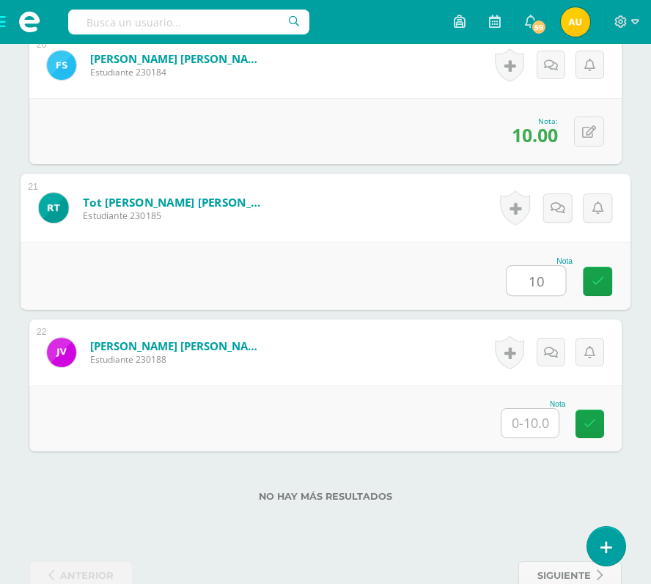
type input "10"
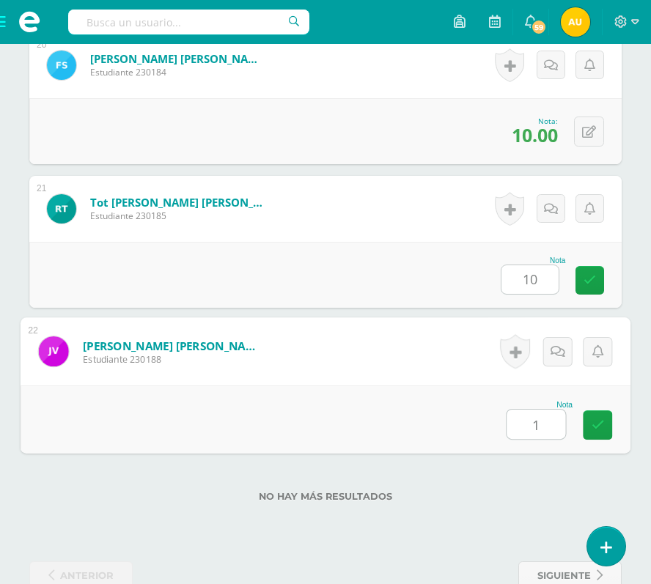
click at [541, 425] on input "1" at bounding box center [535, 424] width 59 height 29
type input "10"
click at [610, 420] on link at bounding box center [597, 424] width 29 height 29
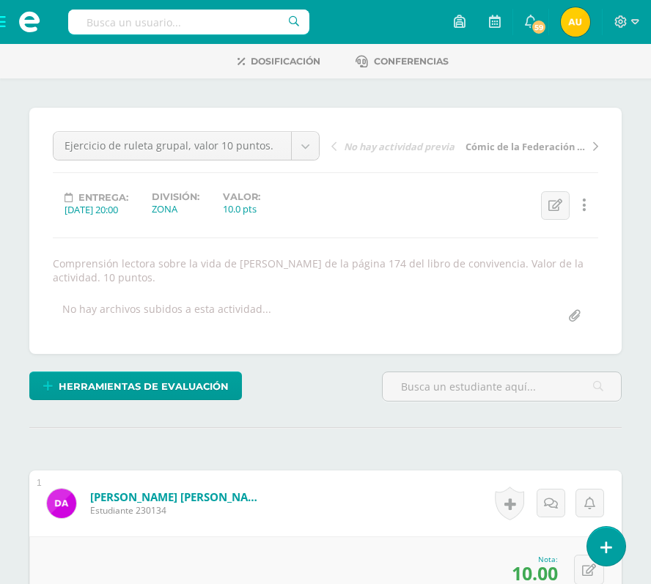
scroll to position [0, 0]
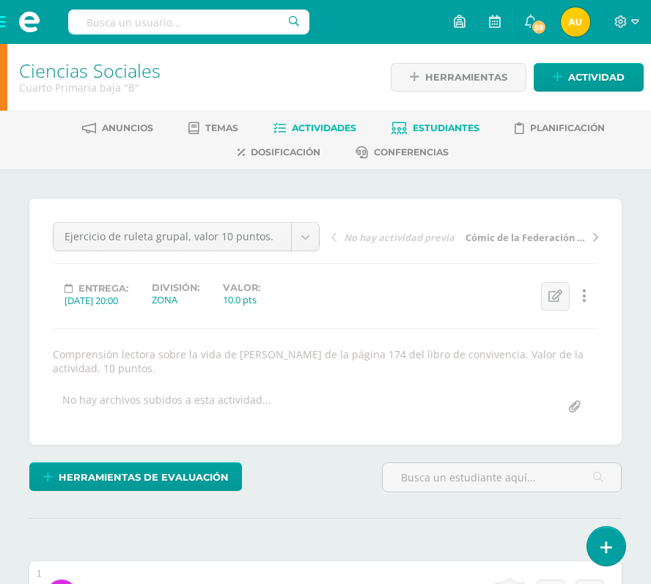
click at [422, 123] on span "Estudiantes" at bounding box center [446, 127] width 67 height 11
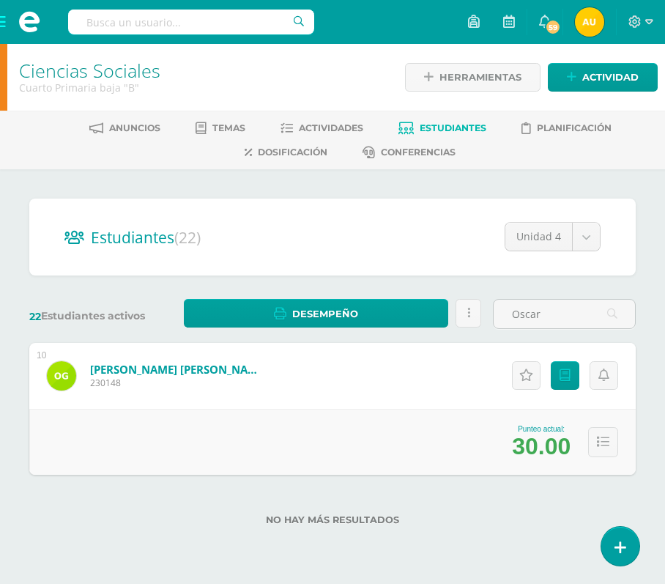
type input "Oscar"
click at [455, 370] on div "10 [PERSON_NAME] [PERSON_NAME] de [PERSON_NAME] 230148 Punteo actual: 30.00 Act…" at bounding box center [332, 409] width 607 height 132
click at [567, 369] on icon at bounding box center [565, 375] width 11 height 12
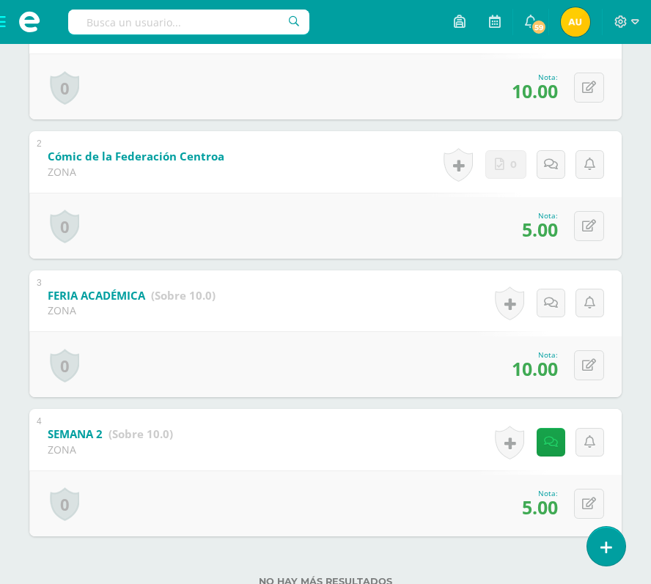
scroll to position [443, 0]
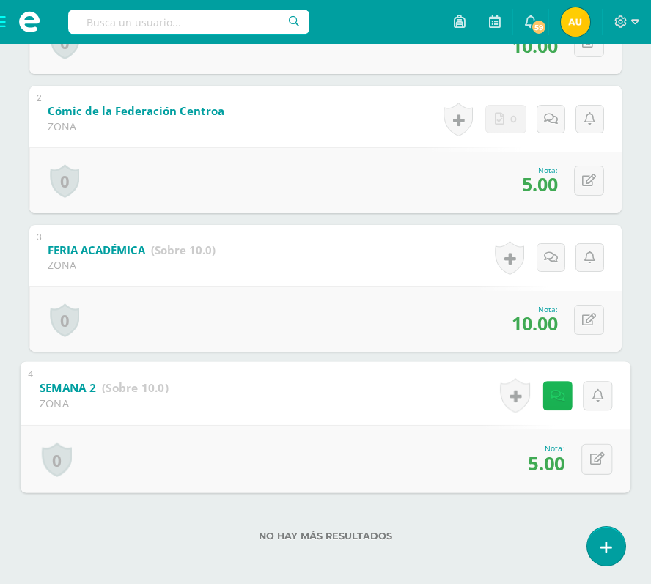
click at [545, 403] on link at bounding box center [557, 395] width 29 height 29
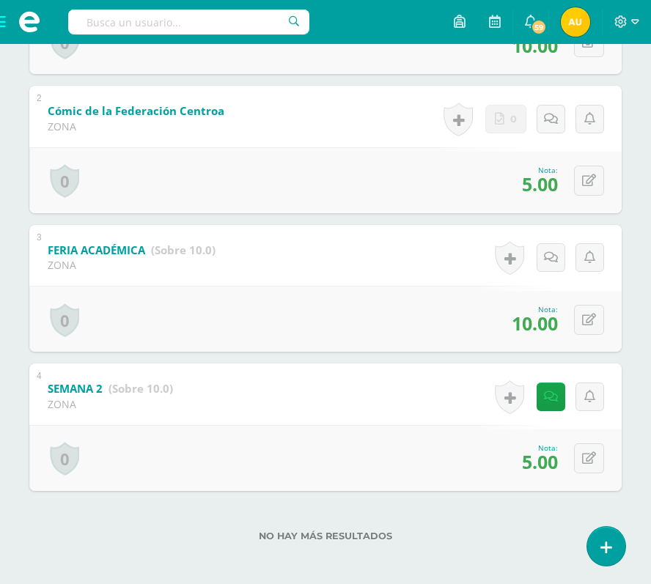
click at [646, 379] on div "[PERSON_NAME] [PERSON_NAME] [PERSON_NAME] Génesis Campos [PERSON_NAME] [PERSON_…" at bounding box center [325, 158] width 651 height 862
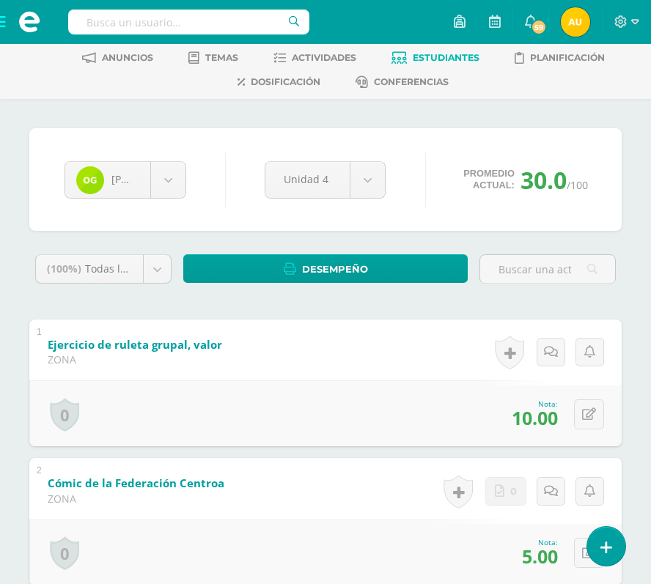
scroll to position [67, 0]
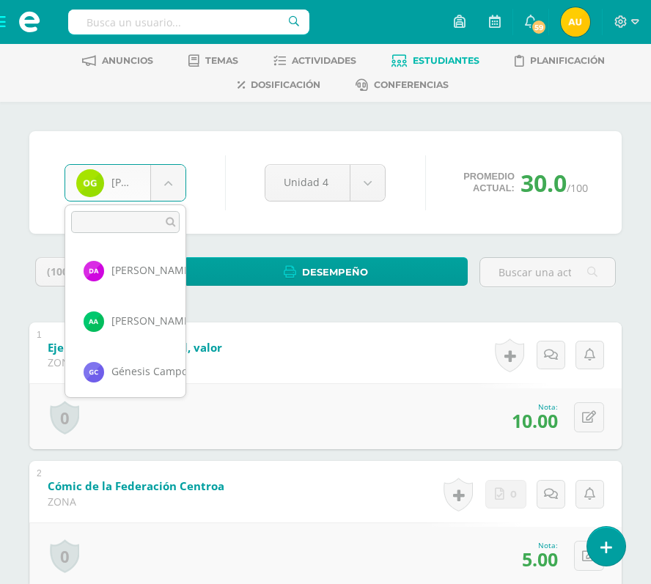
click at [171, 188] on body "Estudiantes Disciplina Asistencia Mis cursos Archivos Soporte Centro de ayuda Ú…" at bounding box center [325, 448] width 651 height 1031
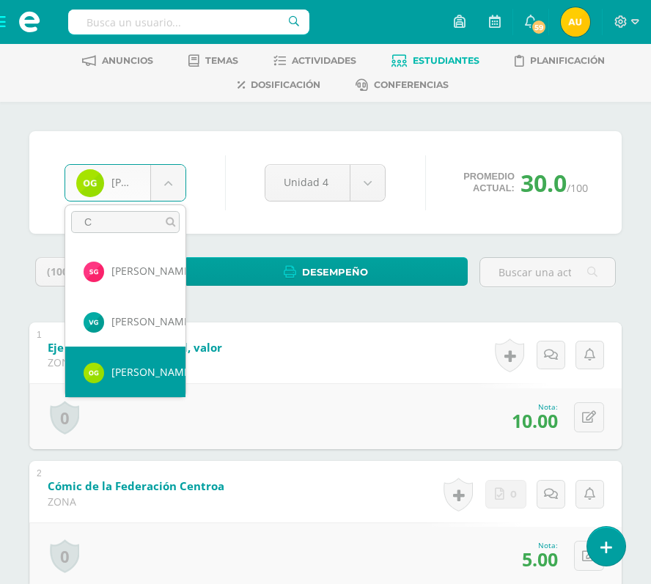
scroll to position [0, 0]
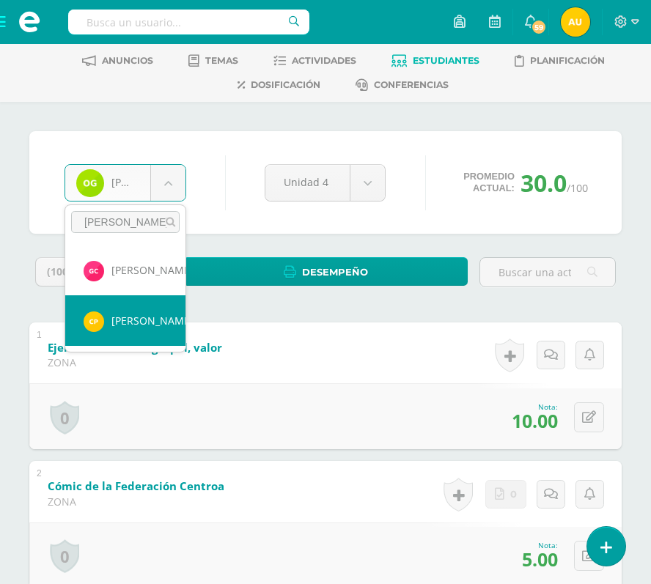
type input "[PERSON_NAME]"
select select "756"
